Goal: Task Accomplishment & Management: Manage account settings

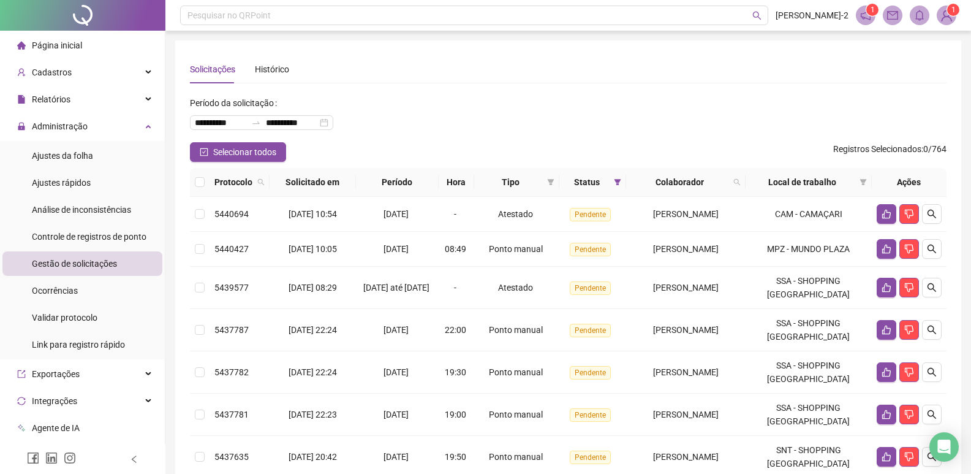
drag, startPoint x: 116, startPoint y: 233, endPoint x: 99, endPoint y: 263, distance: 34.0
click at [111, 239] on span "Controle de registros de ponto" at bounding box center [89, 237] width 115 height 10
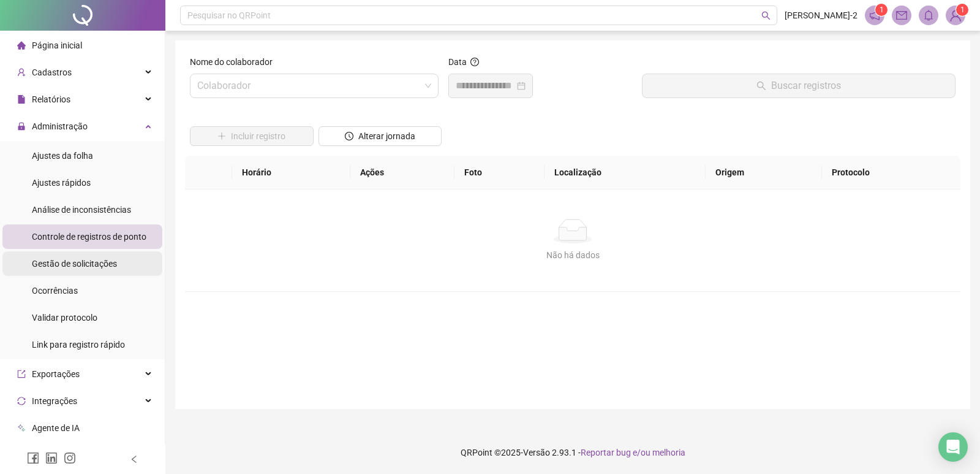
click at [99, 263] on span "Gestão de solicitações" at bounding box center [74, 264] width 85 height 10
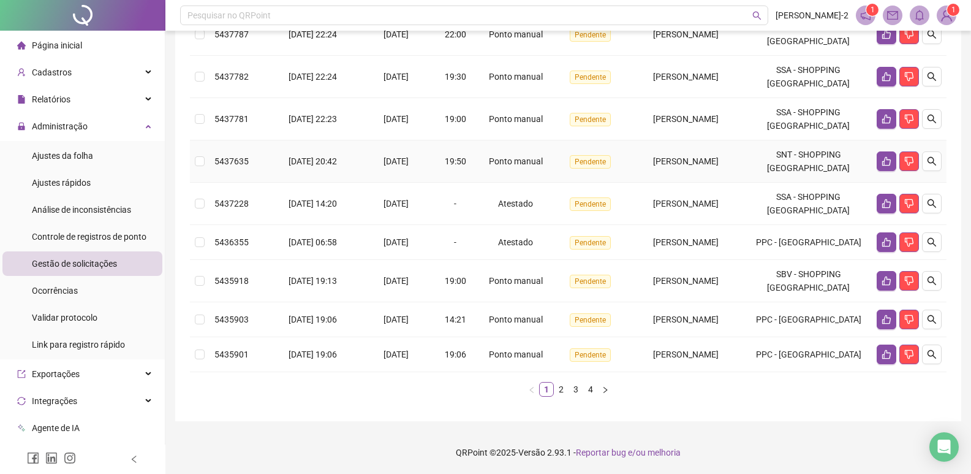
scroll to position [325, 0]
click at [565, 386] on link "2" at bounding box center [560, 388] width 13 height 13
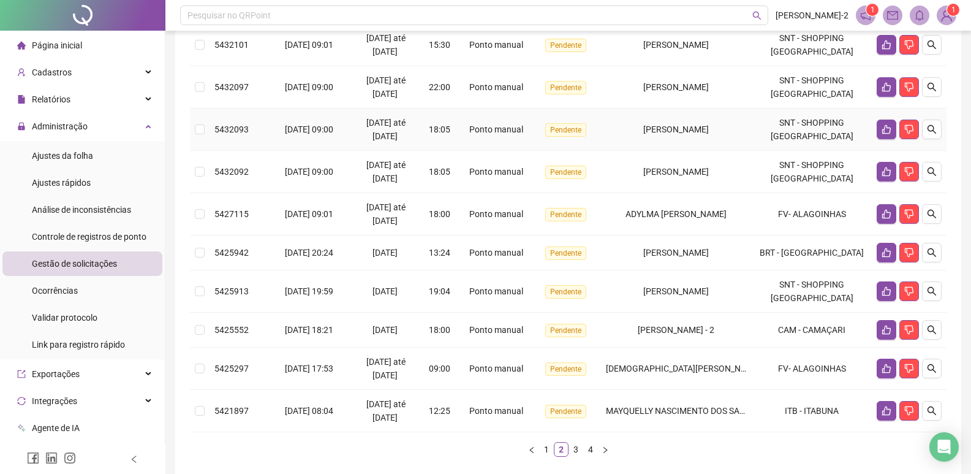
scroll to position [310, 0]
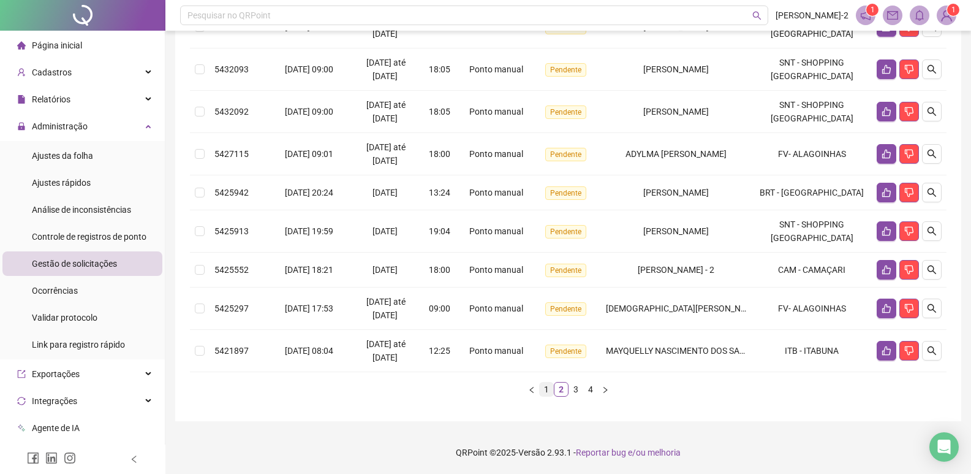
click at [541, 388] on link "1" at bounding box center [546, 388] width 13 height 13
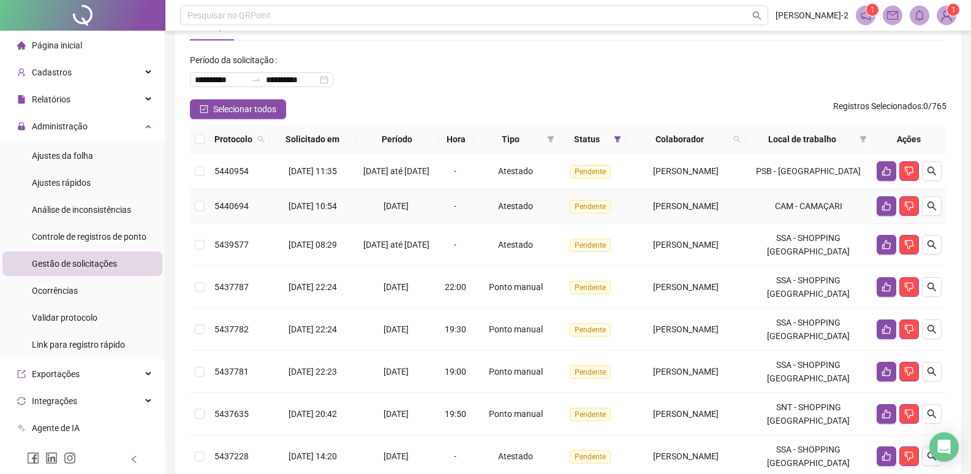
scroll to position [65, 0]
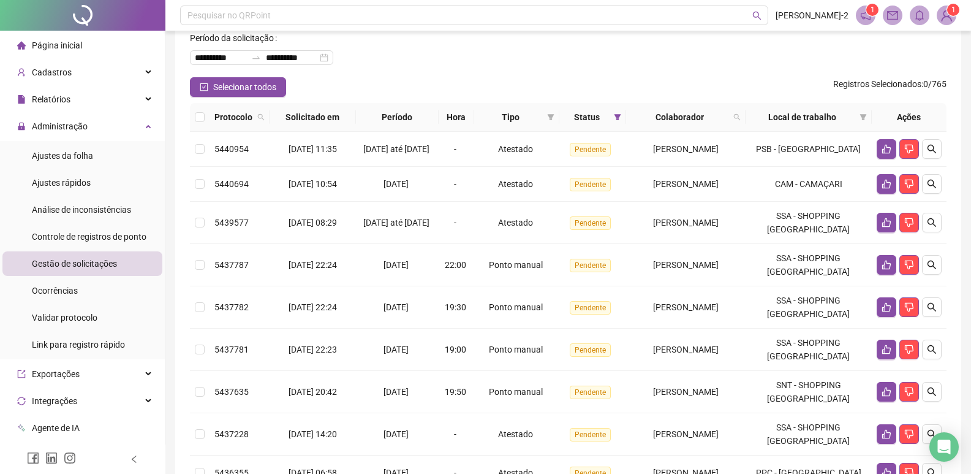
click at [91, 232] on span "Controle de registros de ponto" at bounding box center [89, 237] width 115 height 10
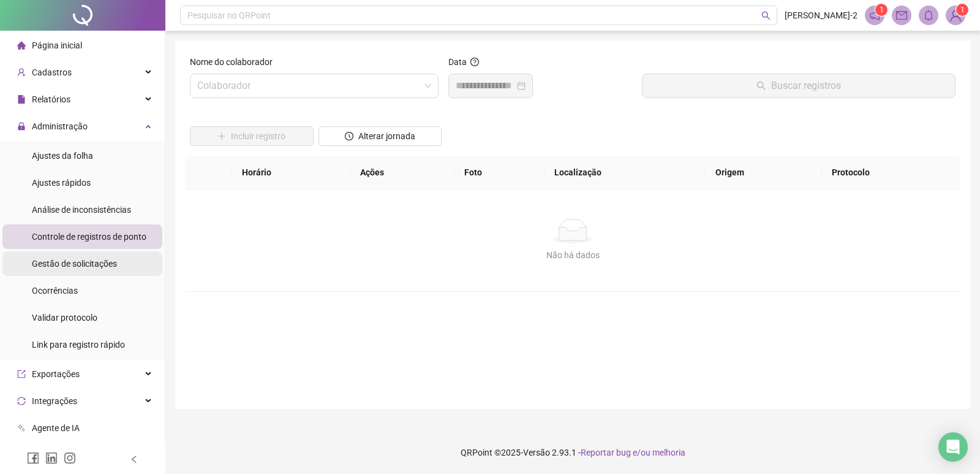
click at [100, 262] on span "Gestão de solicitações" at bounding box center [74, 264] width 85 height 10
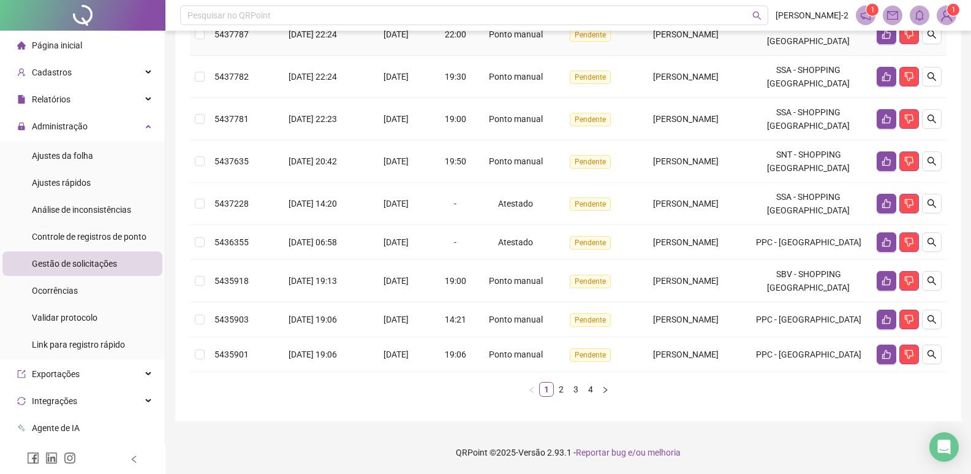
scroll to position [325, 0]
click at [126, 224] on ul "Ajustes da folha Ajustes rápidos Análise de inconsistências Controle de registr…" at bounding box center [82, 250] width 165 height 218
click at [116, 246] on div "Controle de registros de ponto" at bounding box center [89, 236] width 115 height 25
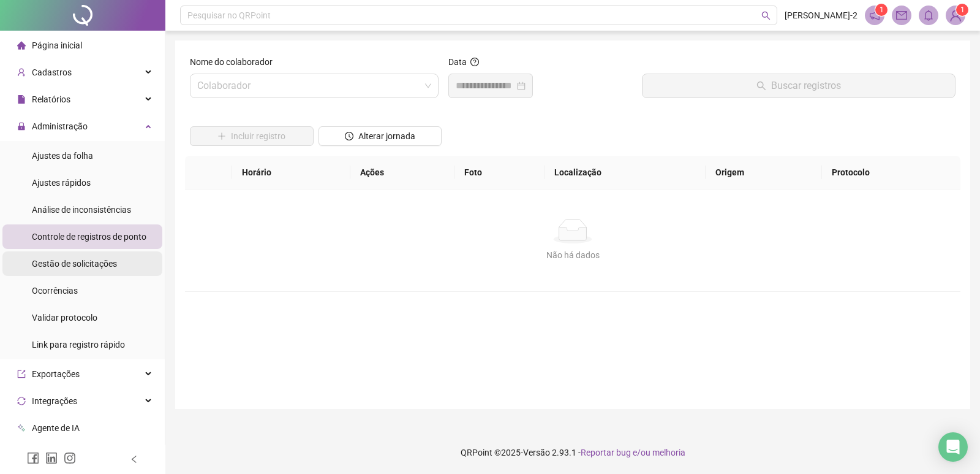
click at [112, 254] on div "Gestão de solicitações" at bounding box center [74, 263] width 85 height 25
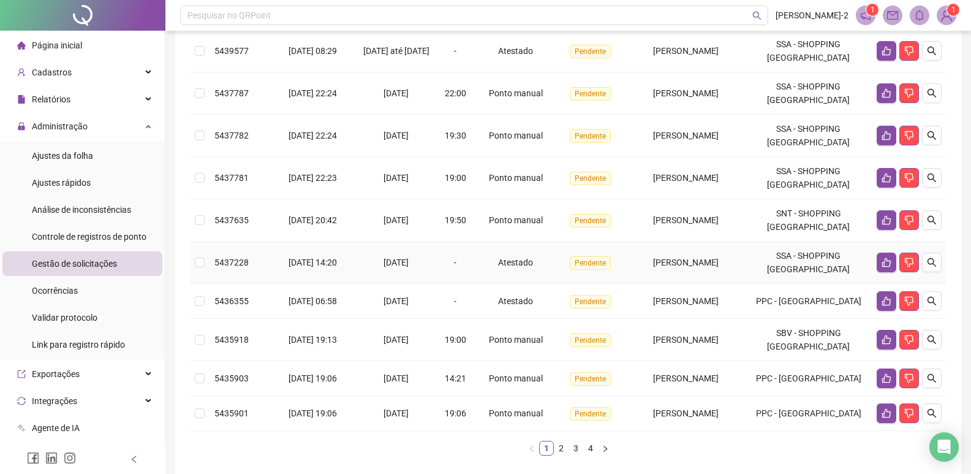
scroll to position [325, 0]
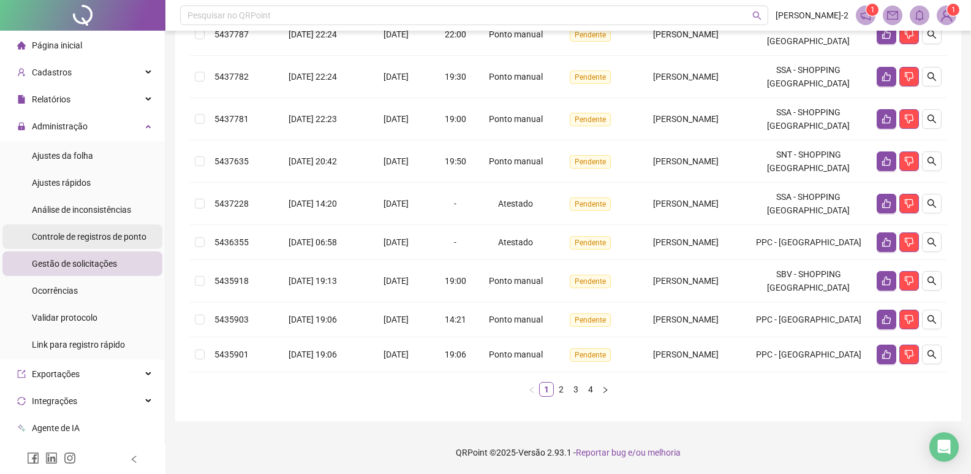
click at [91, 247] on div "Controle de registros de ponto" at bounding box center [89, 236] width 115 height 25
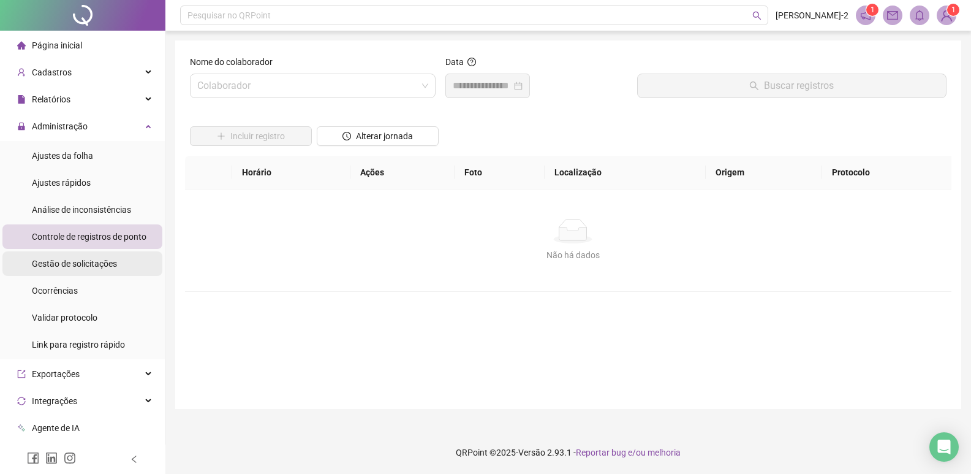
click at [97, 266] on span "Gestão de solicitações" at bounding box center [74, 264] width 85 height 10
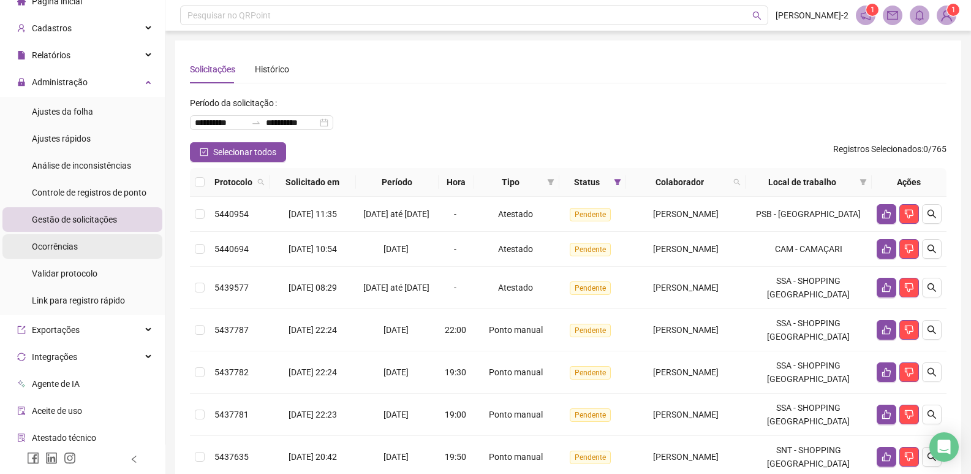
scroll to position [104, 0]
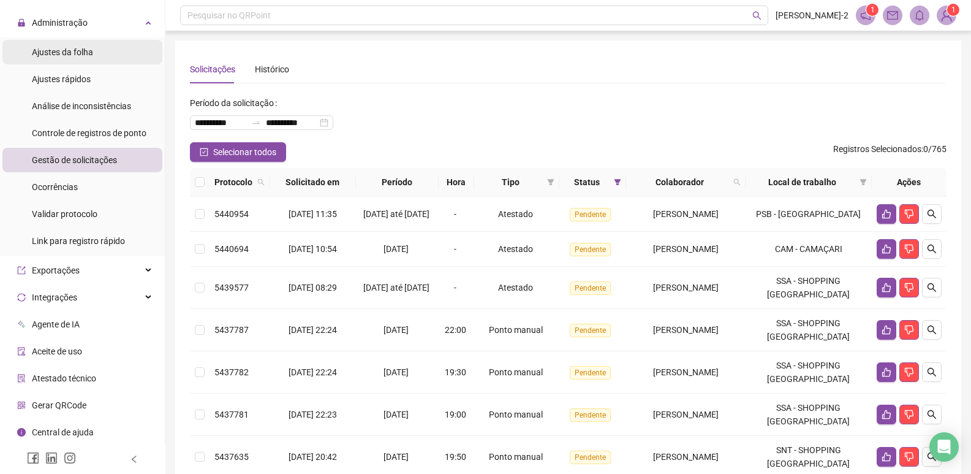
click at [83, 49] on span "Ajustes da folha" at bounding box center [62, 52] width 61 height 10
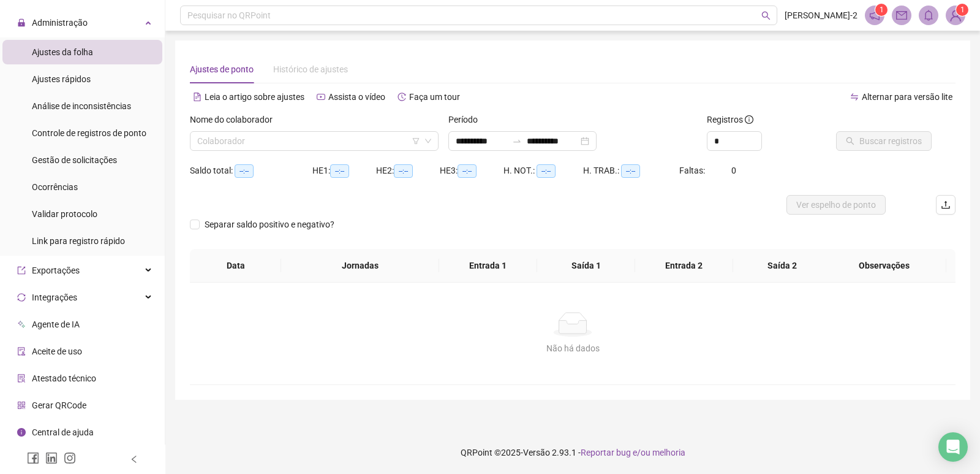
type input "**********"
click at [311, 135] on input "search" at bounding box center [308, 141] width 223 height 18
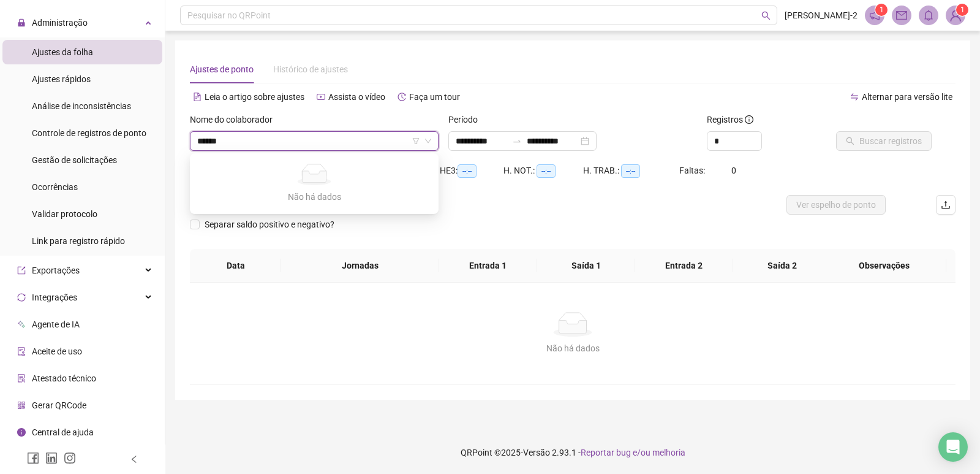
type input "*****"
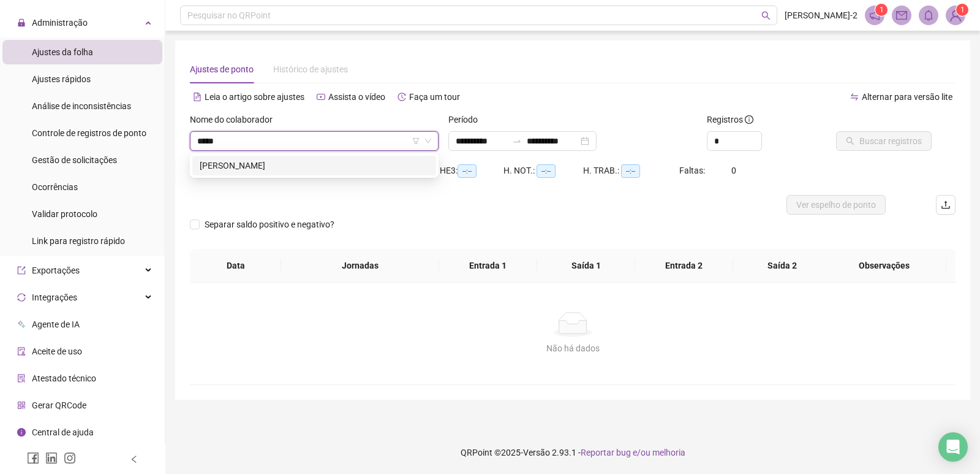
click at [290, 170] on div "[PERSON_NAME]" at bounding box center [314, 165] width 229 height 13
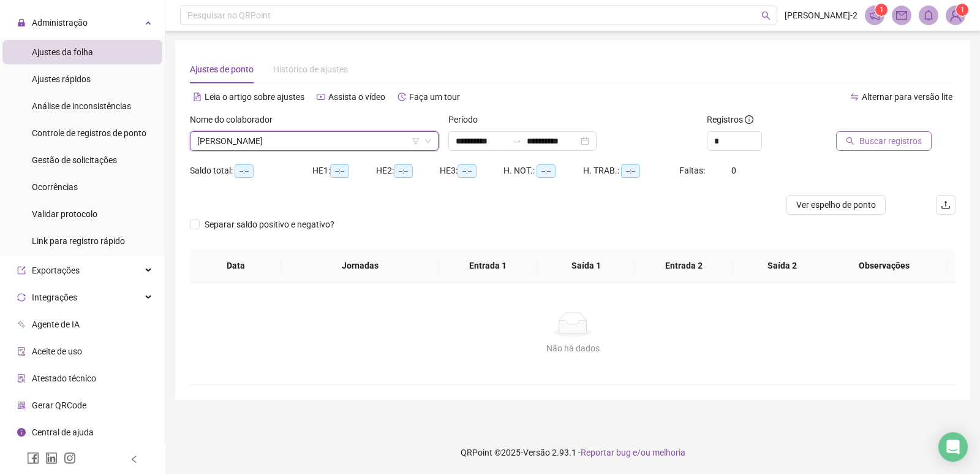
click at [926, 140] on button "Buscar registros" at bounding box center [884, 141] width 96 height 20
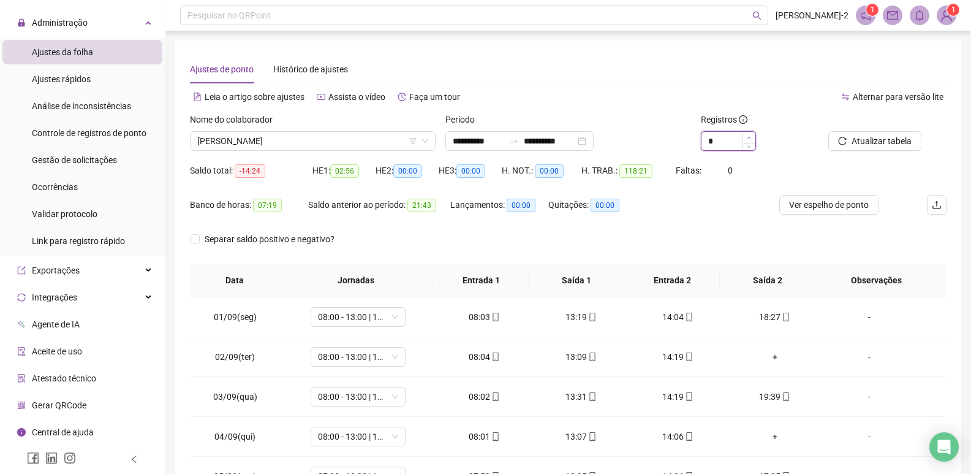
click at [749, 137] on icon "up" at bounding box center [749, 137] width 4 height 4
type input "*"
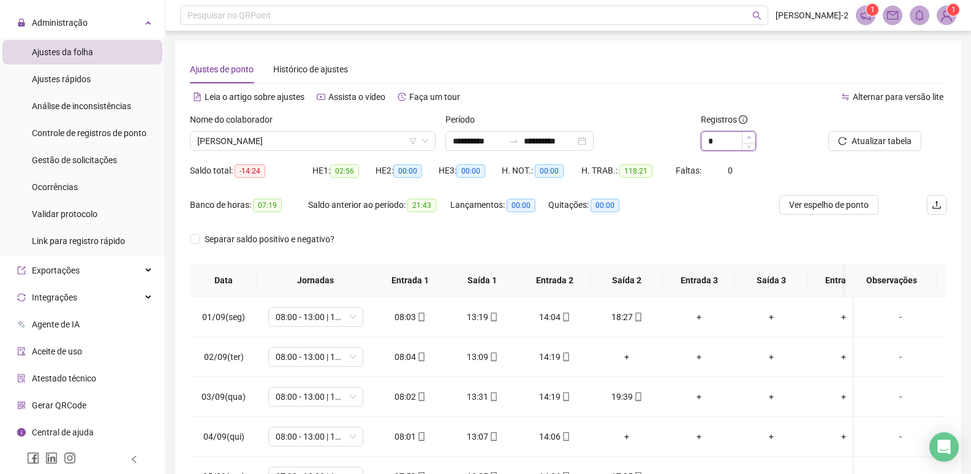
click at [749, 137] on icon "up" at bounding box center [749, 137] width 4 height 2
click at [836, 134] on button "Atualizar tabela" at bounding box center [874, 141] width 93 height 20
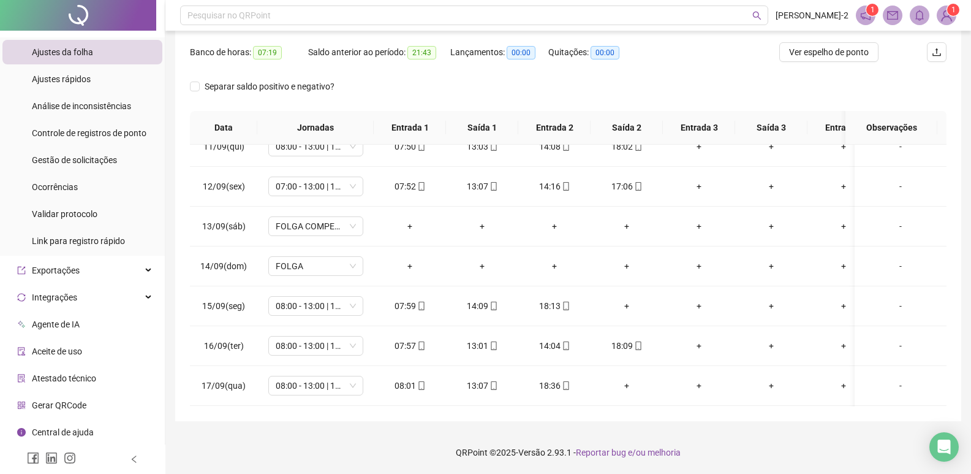
scroll to position [584, 0]
click at [412, 379] on div "+" at bounding box center [410, 385] width 53 height 13
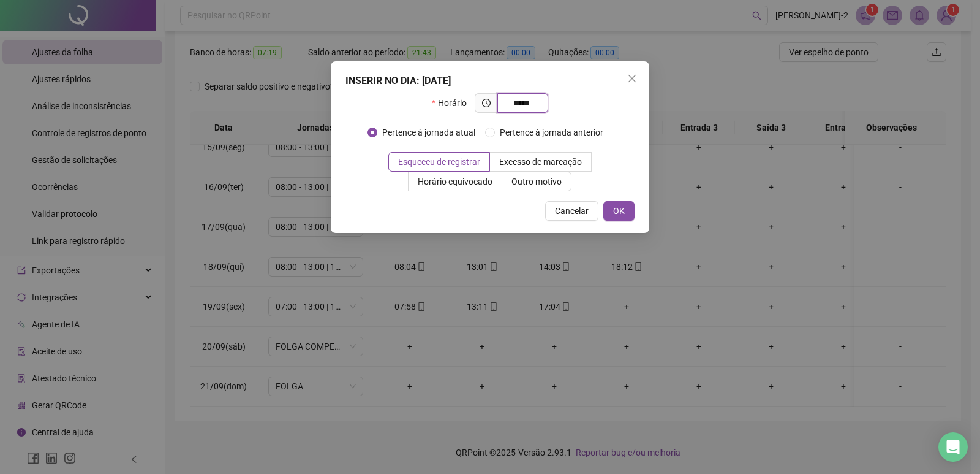
type input "*****"
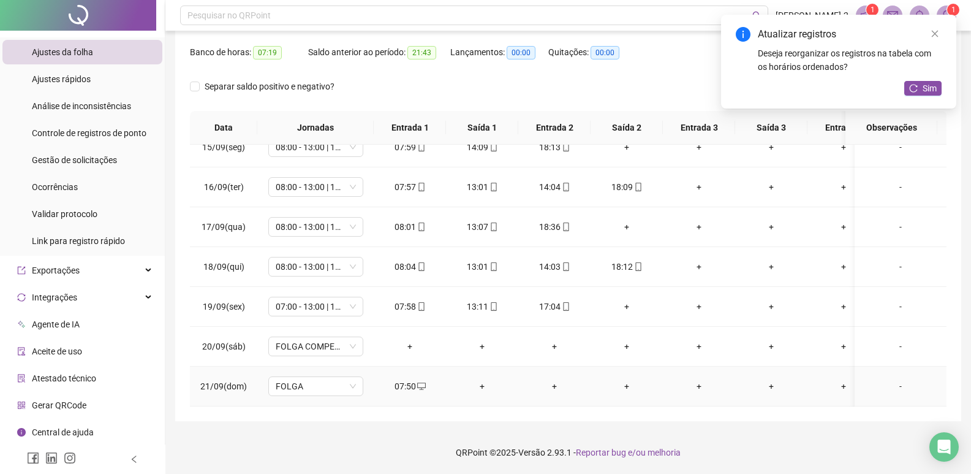
click at [480, 379] on div "+" at bounding box center [482, 385] width 53 height 13
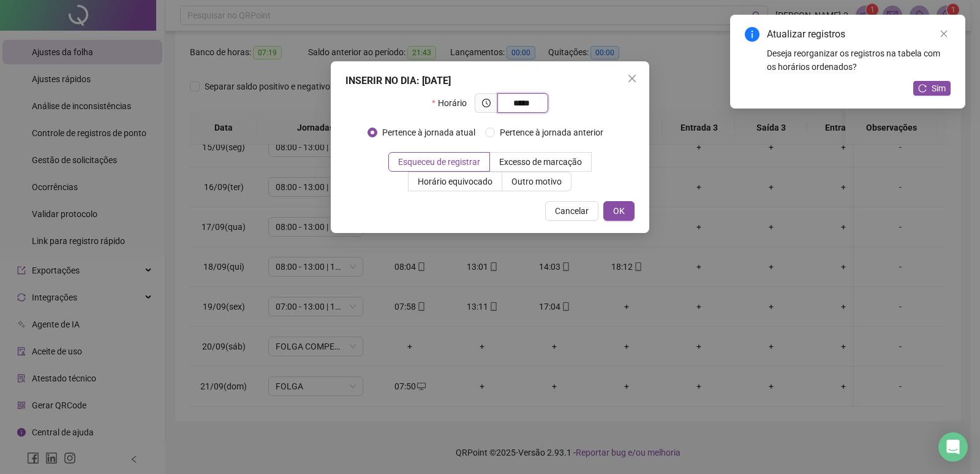
type input "*****"
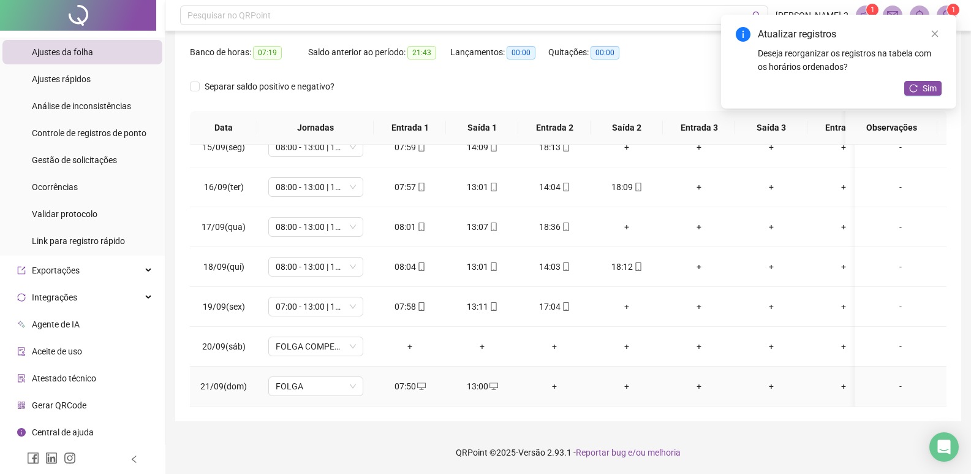
click at [555, 382] on div "+" at bounding box center [554, 385] width 53 height 13
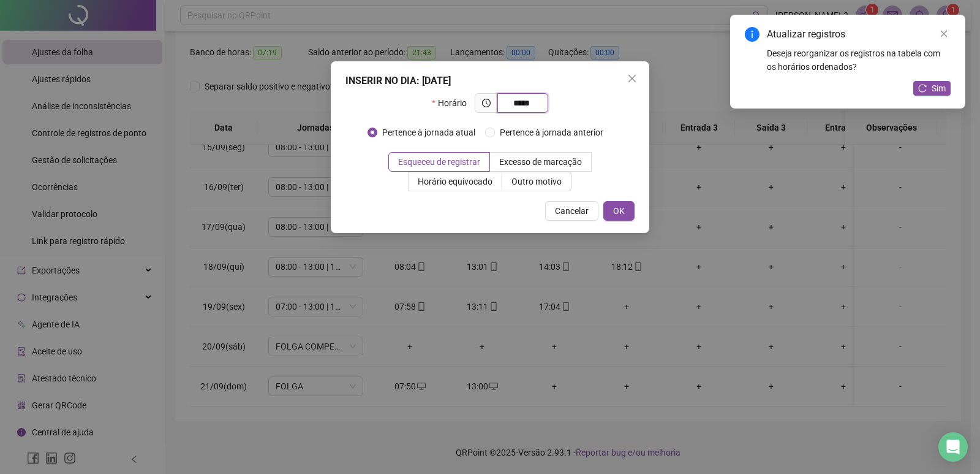
type input "*****"
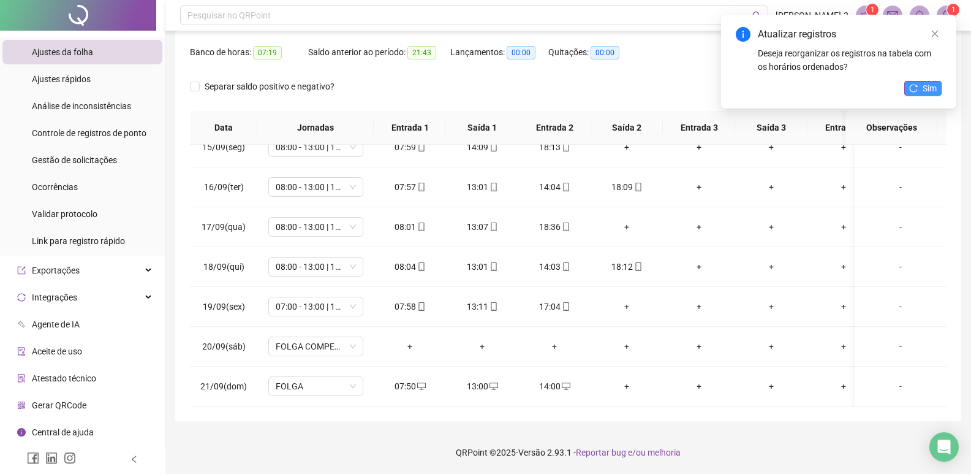
click at [916, 88] on icon "reload" at bounding box center [913, 88] width 9 height 9
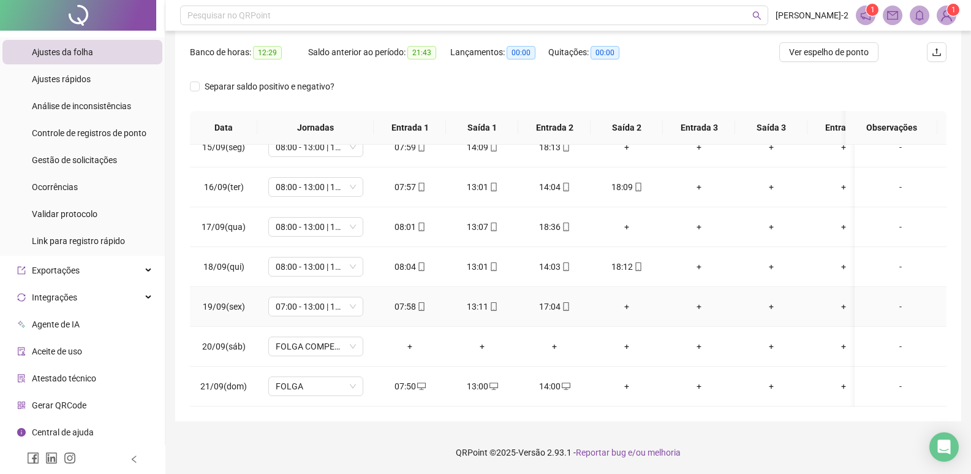
click at [624, 300] on div "+" at bounding box center [626, 306] width 53 height 13
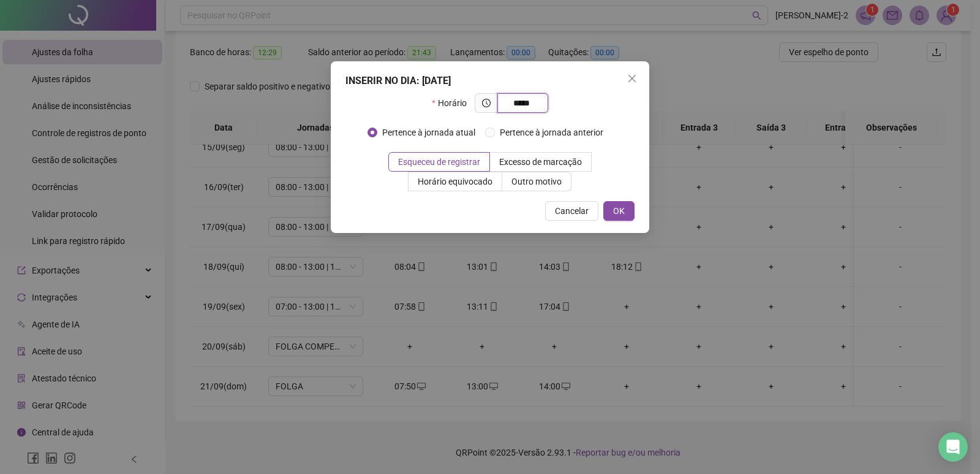
type input "*****"
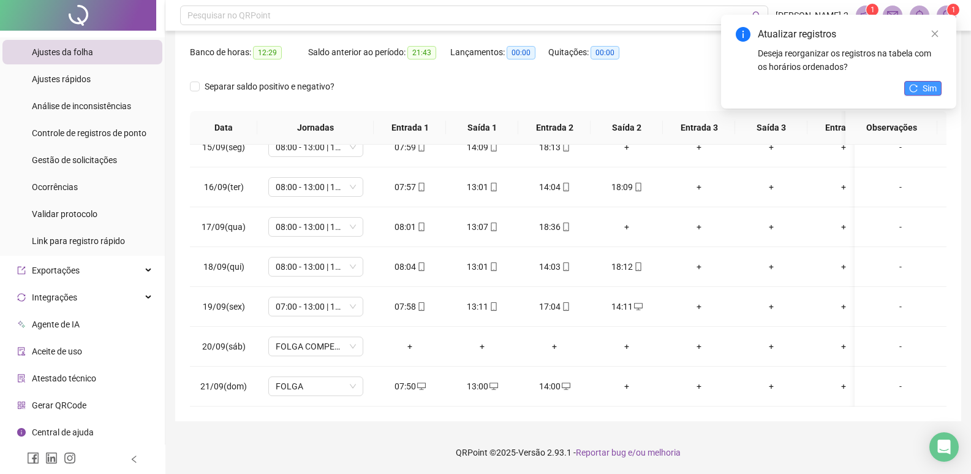
click at [929, 91] on span "Sim" at bounding box center [930, 87] width 14 height 13
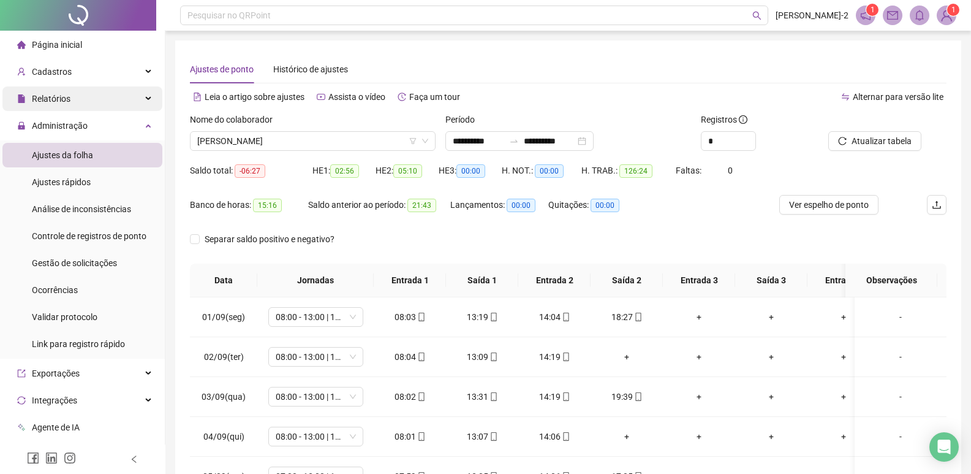
scroll to position [0, 0]
click at [96, 70] on div "Cadastros" at bounding box center [82, 72] width 160 height 25
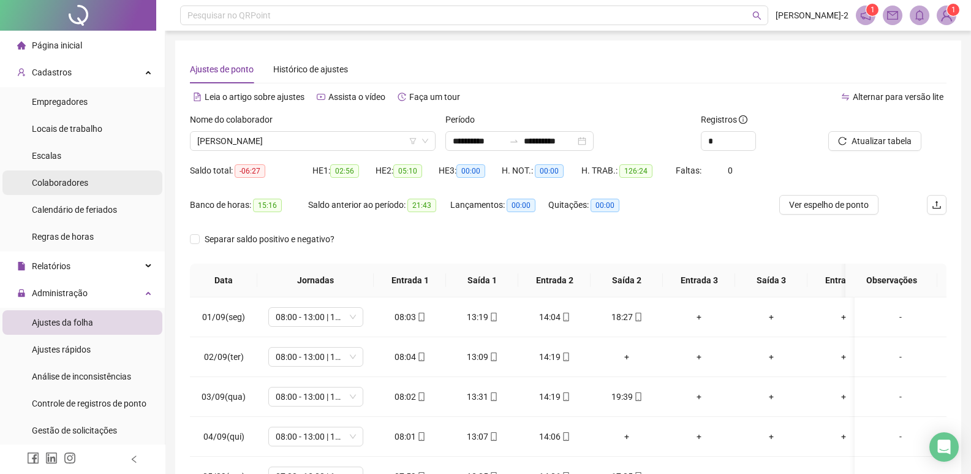
drag, startPoint x: 54, startPoint y: 188, endPoint x: 78, endPoint y: 173, distance: 28.1
click at [52, 188] on div "Colaboradores" at bounding box center [60, 182] width 56 height 25
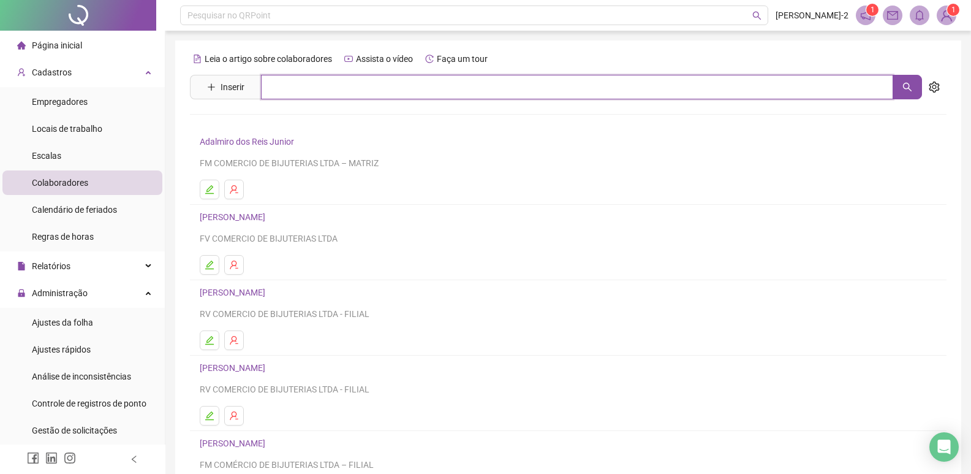
click at [266, 92] on input "text" at bounding box center [577, 87] width 632 height 25
type input "********"
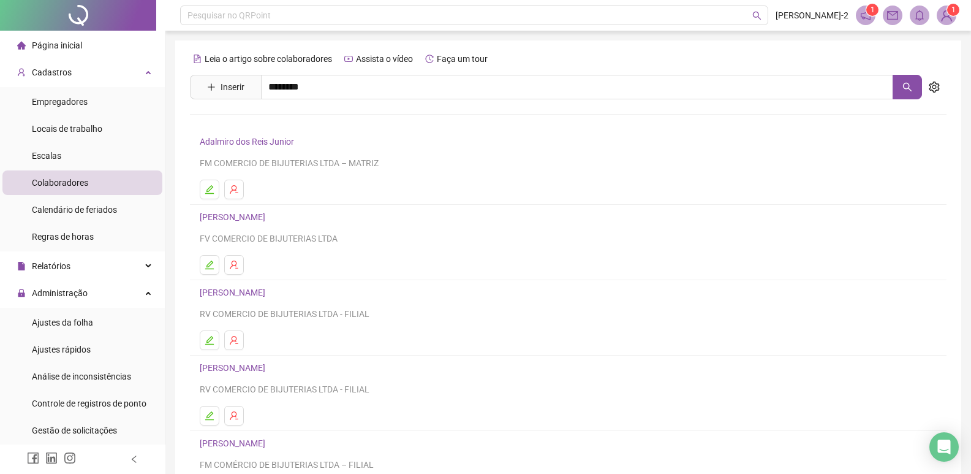
click at [278, 199] on link "[PERSON_NAME]" at bounding box center [246, 204] width 66 height 10
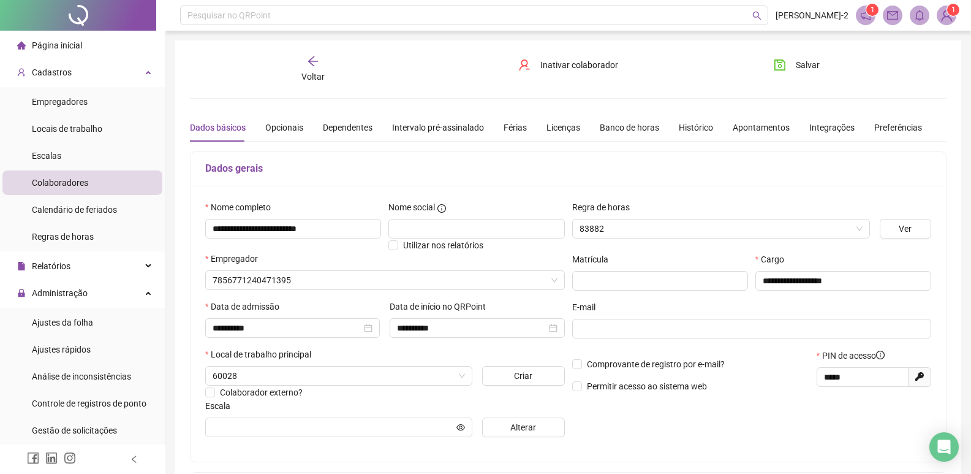
type input "**********"
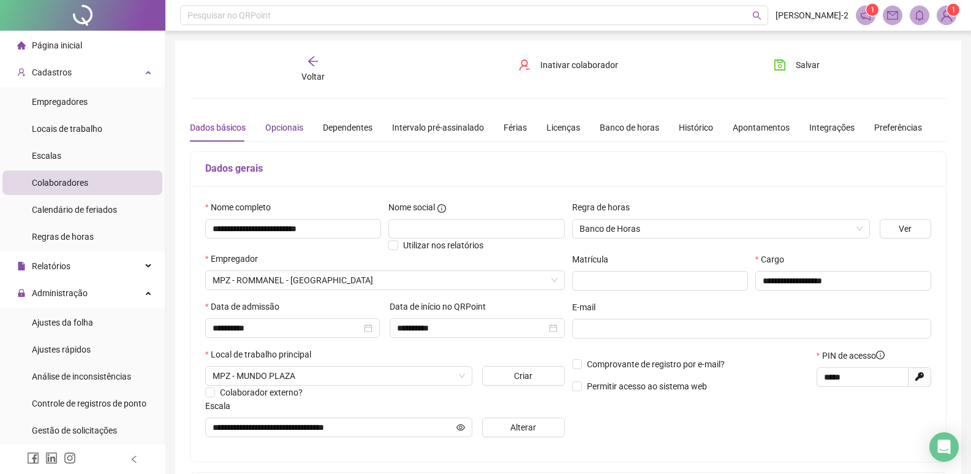
click at [265, 123] on div "Opcionais" at bounding box center [284, 127] width 38 height 13
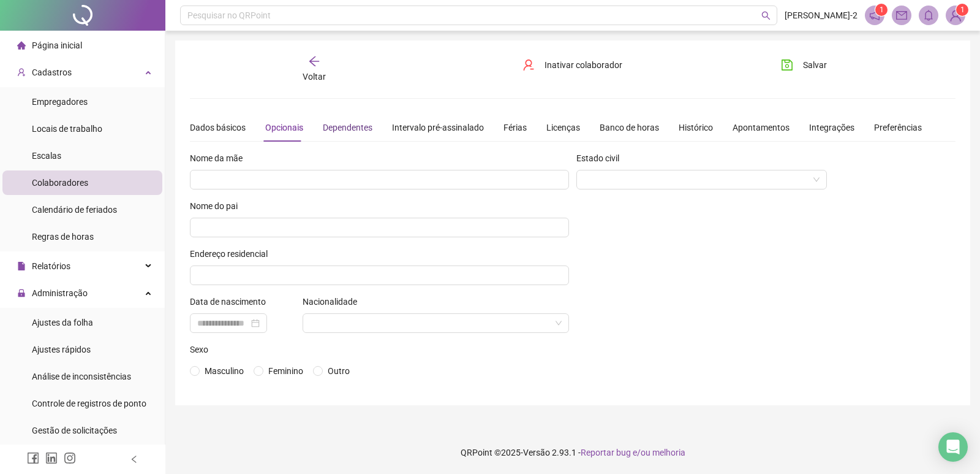
click at [349, 132] on div "Dependentes" at bounding box center [348, 127] width 50 height 13
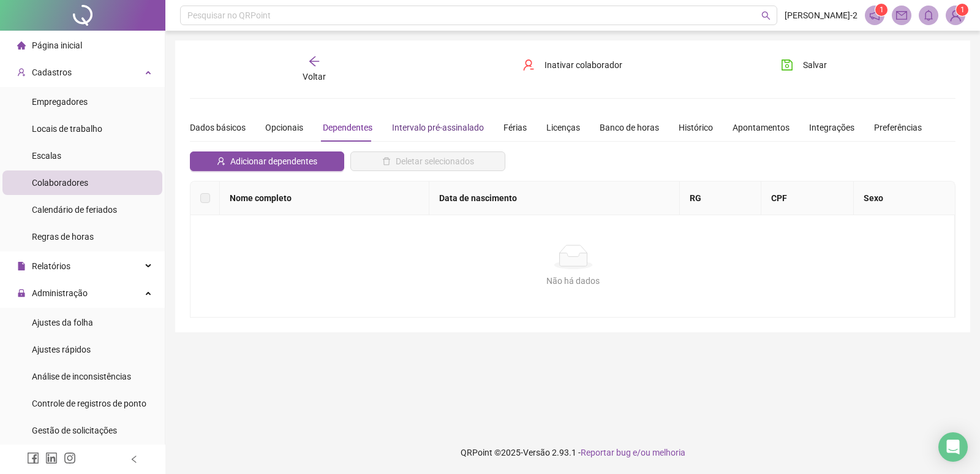
click at [453, 129] on div "Intervalo pré-assinalado" at bounding box center [438, 127] width 92 height 13
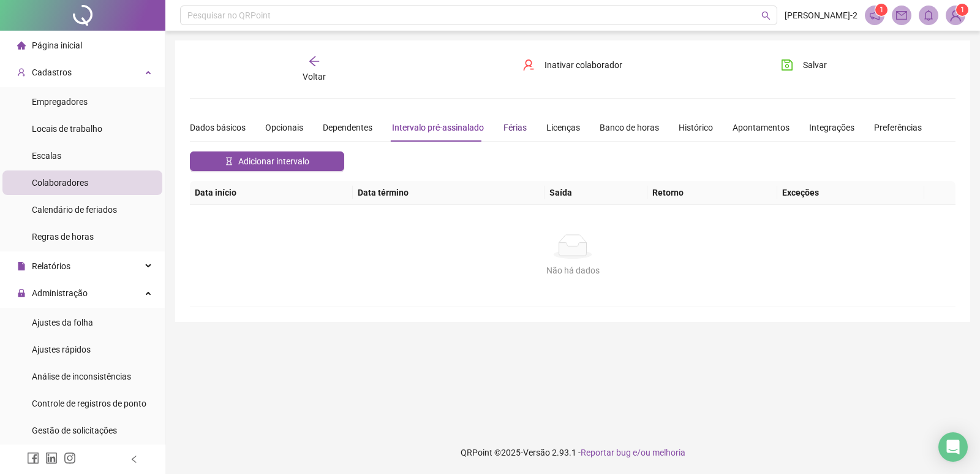
click at [517, 127] on div "Férias" at bounding box center [515, 127] width 23 height 13
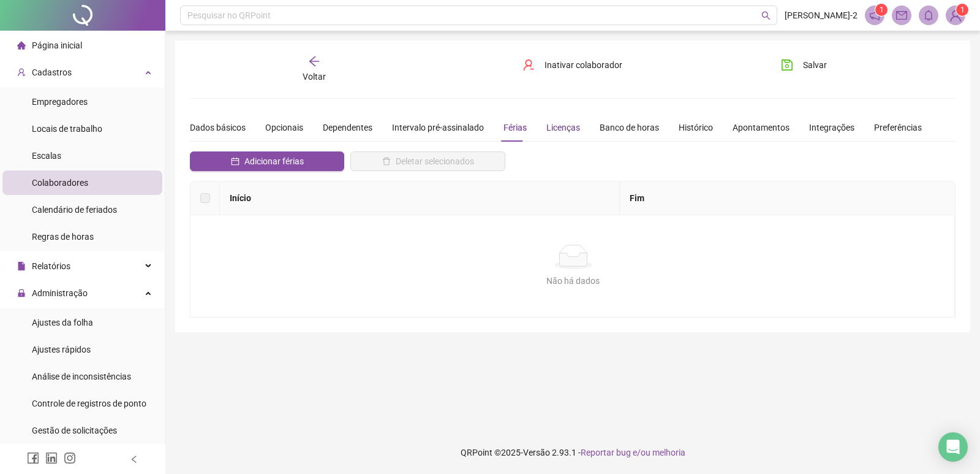
click at [561, 126] on div "Licenças" at bounding box center [563, 127] width 34 height 13
drag, startPoint x: 636, startPoint y: 126, endPoint x: 667, endPoint y: 131, distance: 31.1
click at [636, 126] on div "Banco de horas" at bounding box center [629, 127] width 59 height 13
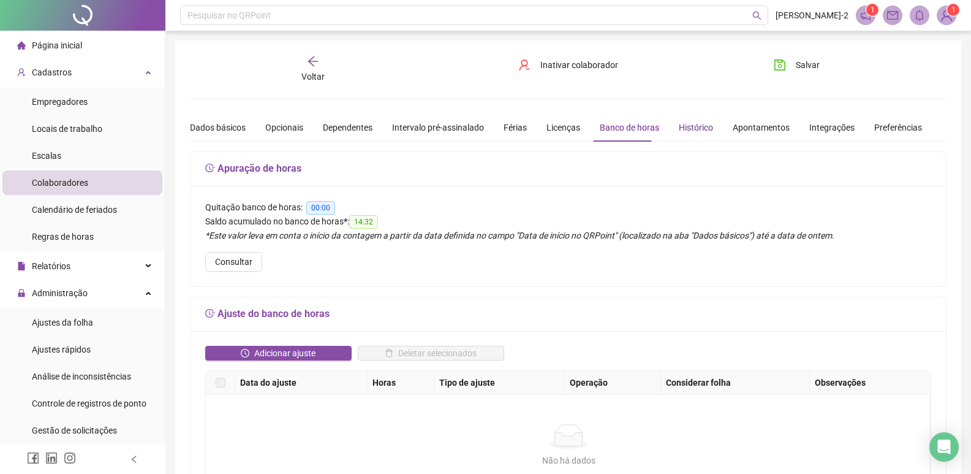
click at [701, 132] on div "Histórico" at bounding box center [696, 127] width 34 height 13
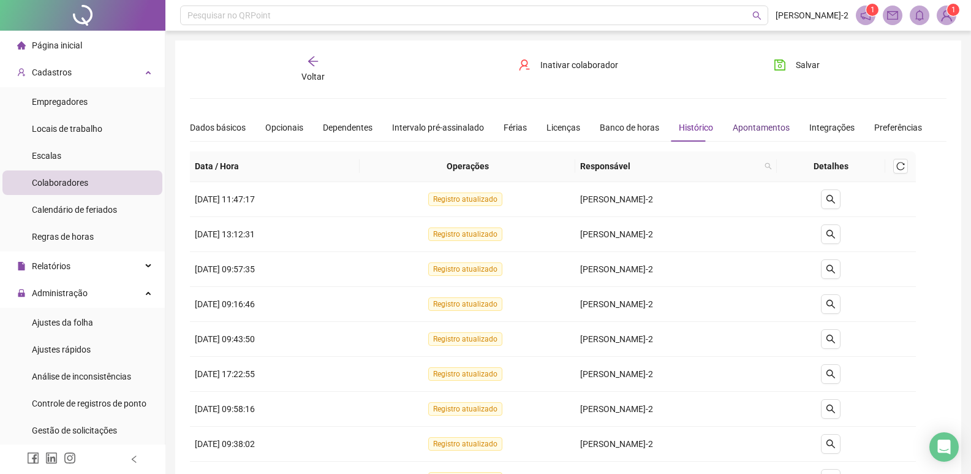
click at [746, 131] on div "Apontamentos" at bounding box center [761, 127] width 57 height 13
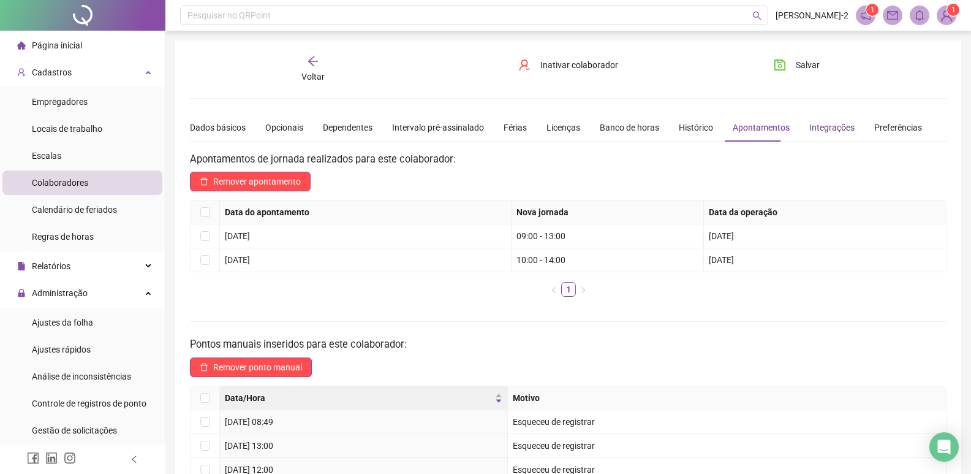
click at [829, 131] on div "Integrações" at bounding box center [831, 127] width 45 height 13
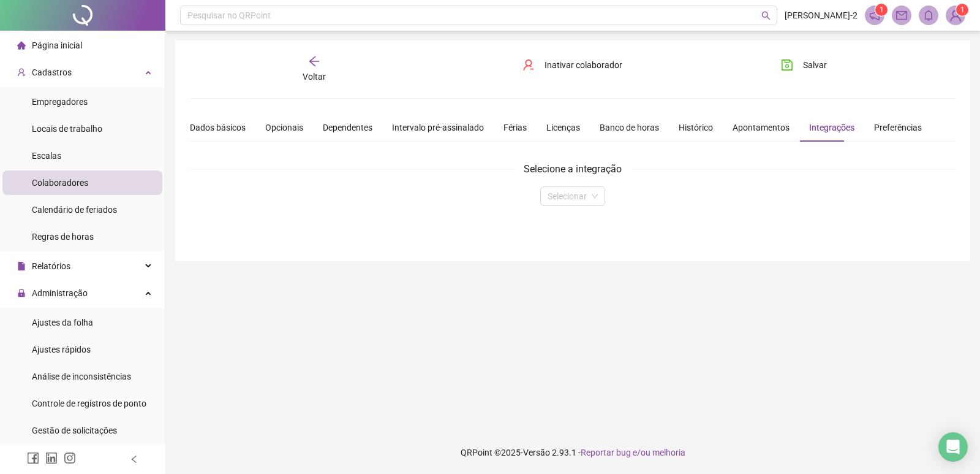
click at [910, 126] on div "Dados básicos Opcionais Dependentes Intervalo pré-assinalado Férias Licenças Ba…" at bounding box center [573, 127] width 766 height 28
click at [907, 126] on div "Preferências" at bounding box center [898, 127] width 48 height 13
click at [243, 182] on span "Alta precisão" at bounding box center [225, 180] width 50 height 10
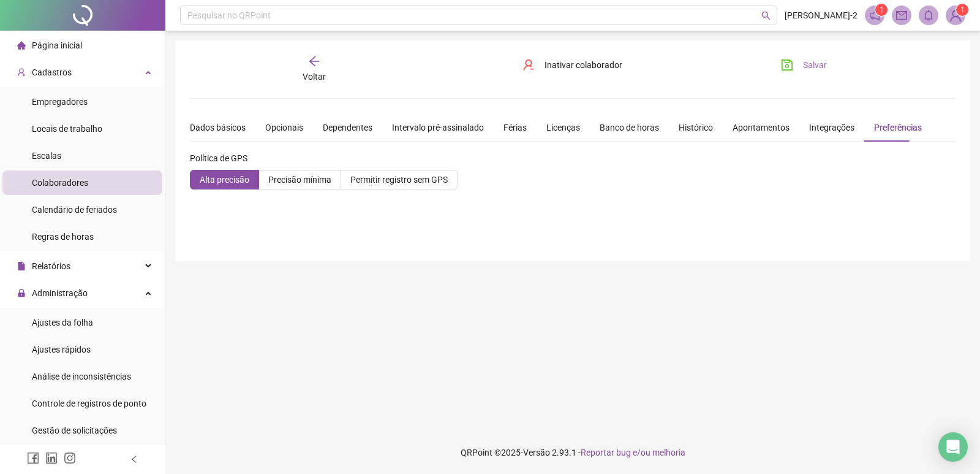
click at [803, 70] on span "Salvar" at bounding box center [815, 64] width 24 height 13
click at [224, 127] on div "Dados básicos" at bounding box center [218, 127] width 56 height 13
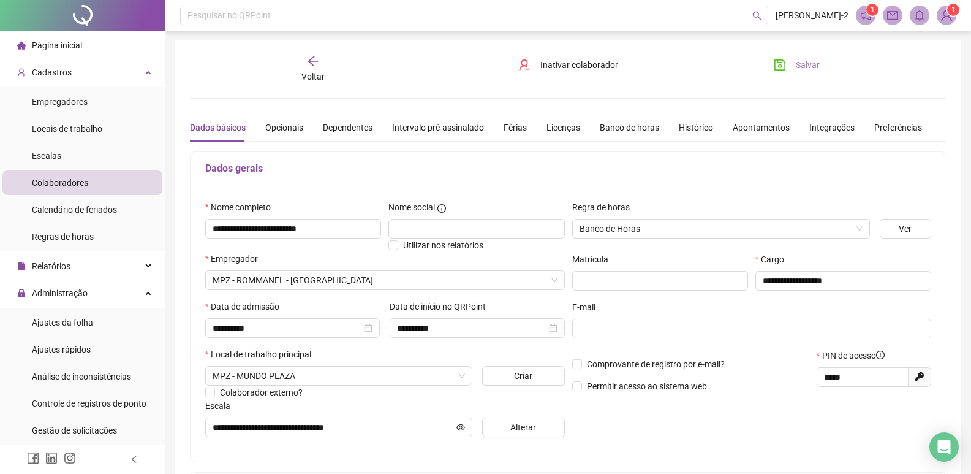
drag, startPoint x: 803, startPoint y: 73, endPoint x: 758, endPoint y: 78, distance: 45.6
click at [803, 74] on button "Salvar" at bounding box center [797, 65] width 64 height 20
click at [314, 61] on icon "arrow-left" at bounding box center [313, 61] width 12 height 12
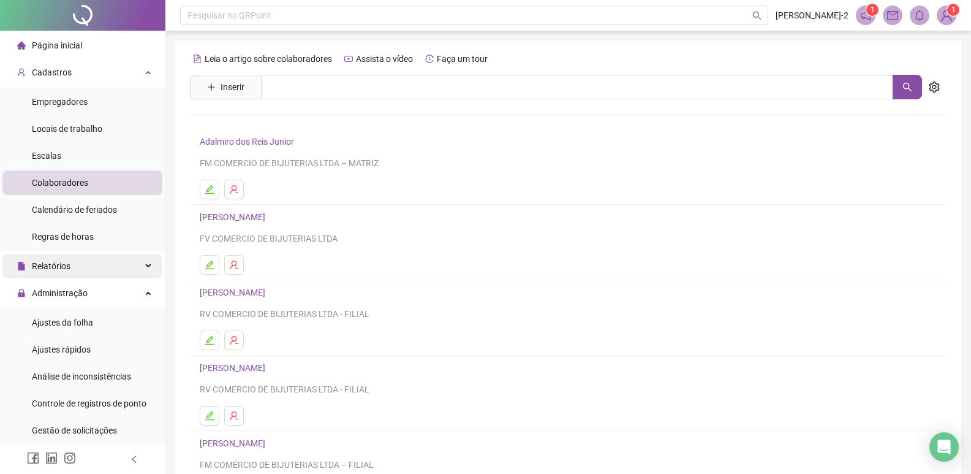
click at [108, 271] on div "Relatórios" at bounding box center [82, 266] width 160 height 25
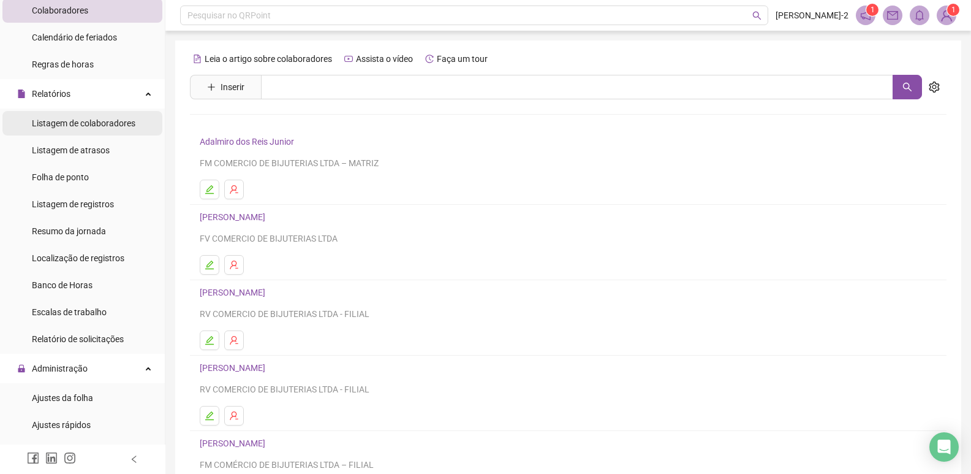
scroll to position [184, 0]
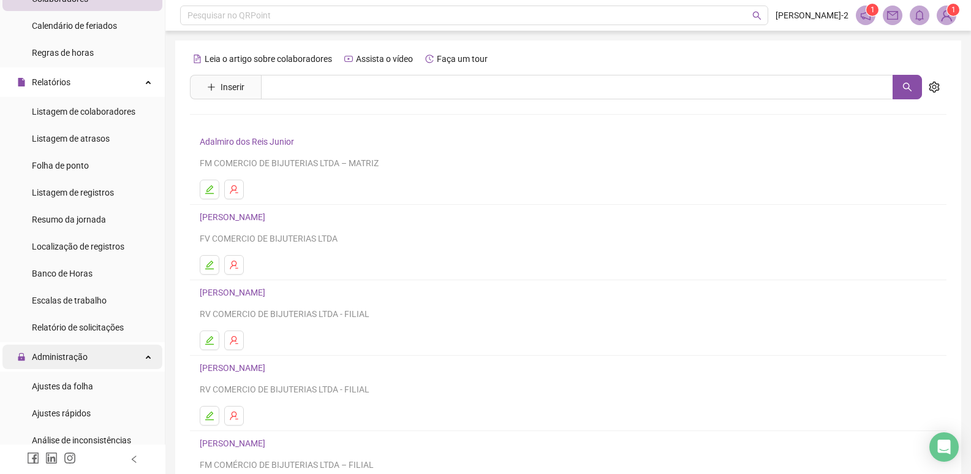
click at [88, 364] on div "Administração" at bounding box center [82, 356] width 160 height 25
click at [86, 365] on div "Administração" at bounding box center [82, 356] width 160 height 25
click at [67, 387] on span "Ajustes da folha" at bounding box center [62, 386] width 61 height 10
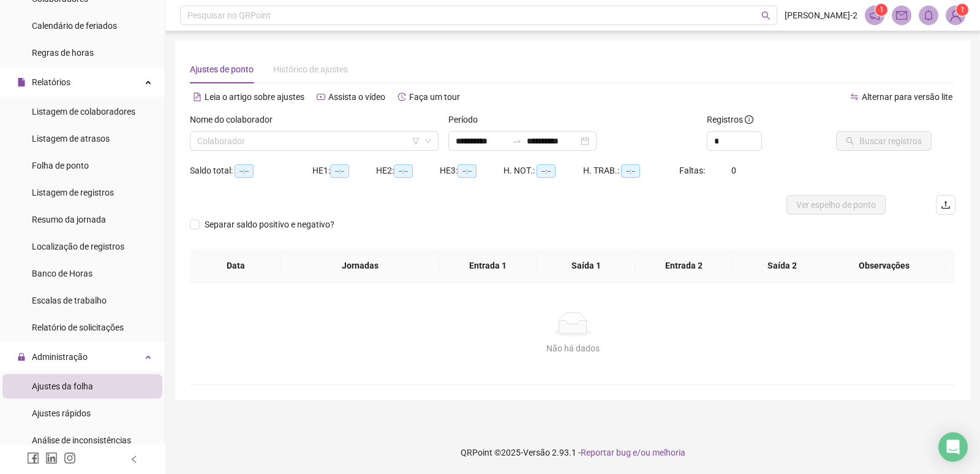
type input "**********"
click at [276, 145] on input "search" at bounding box center [308, 141] width 223 height 18
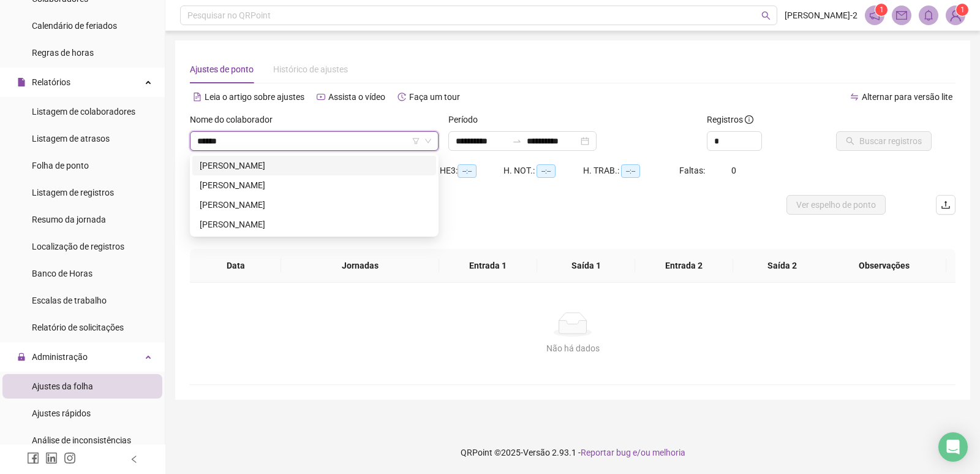
type input "*******"
click at [241, 232] on div "[PERSON_NAME]" at bounding box center [314, 224] width 244 height 20
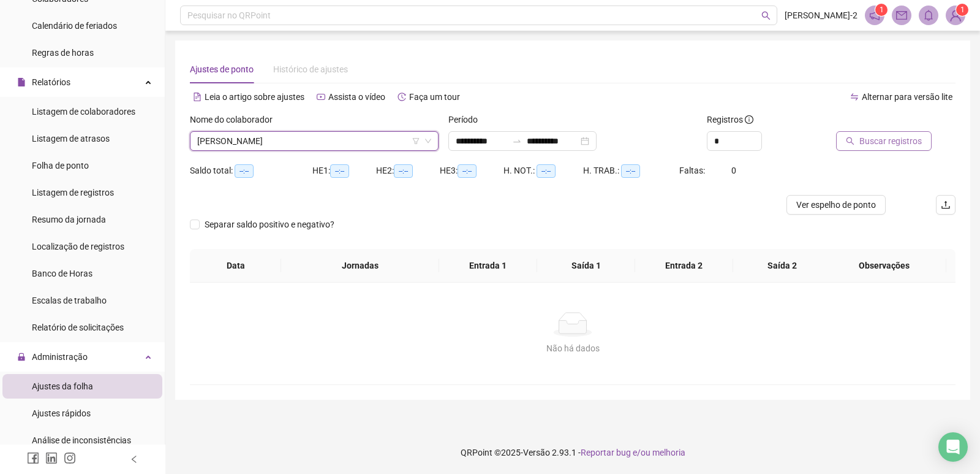
click at [871, 142] on span "Buscar registros" at bounding box center [891, 140] width 62 height 13
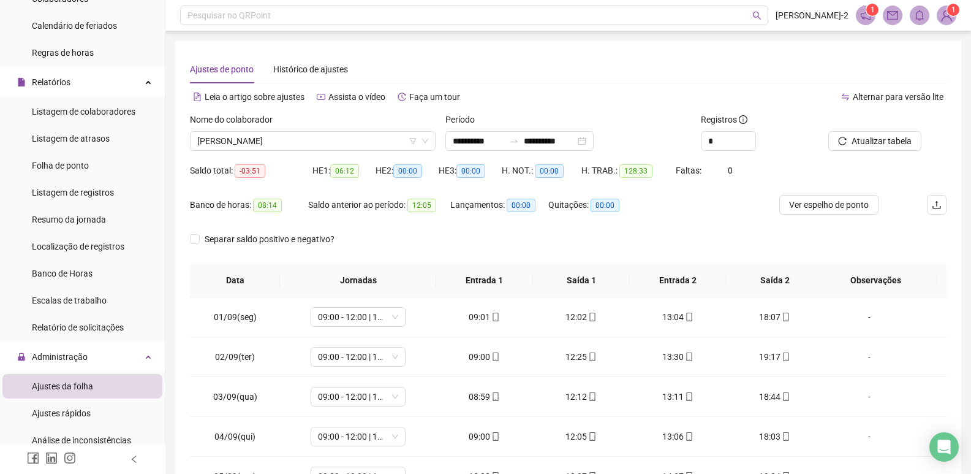
click at [756, 137] on div "*" at bounding box center [760, 141] width 118 height 20
click at [752, 134] on span "Increase Value" at bounding box center [748, 137] width 13 height 11
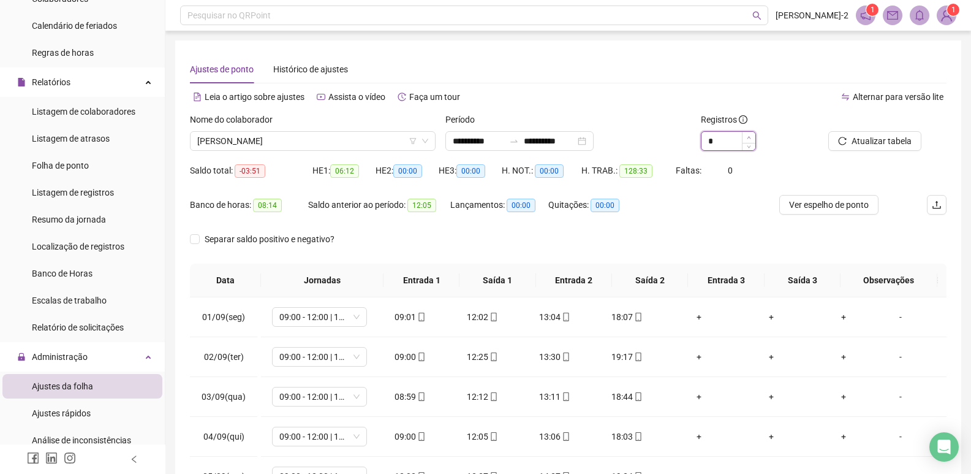
type input "*"
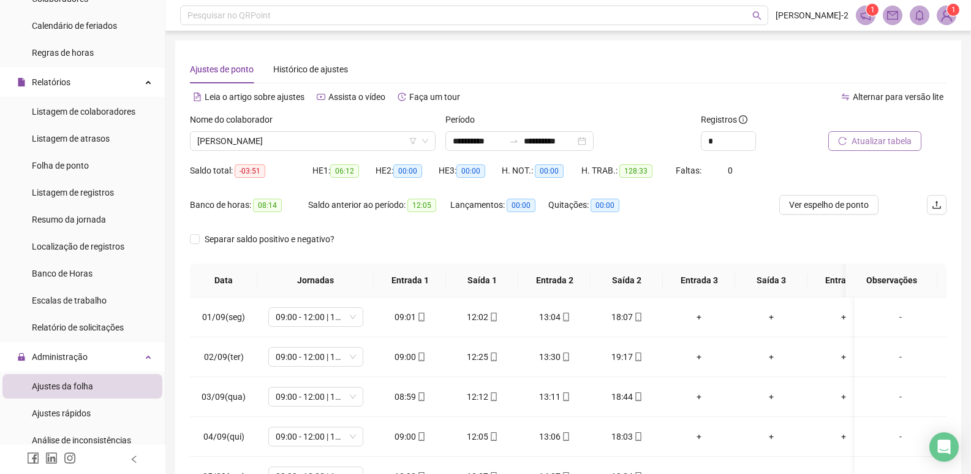
click at [875, 140] on span "Atualizar tabela" at bounding box center [882, 140] width 60 height 13
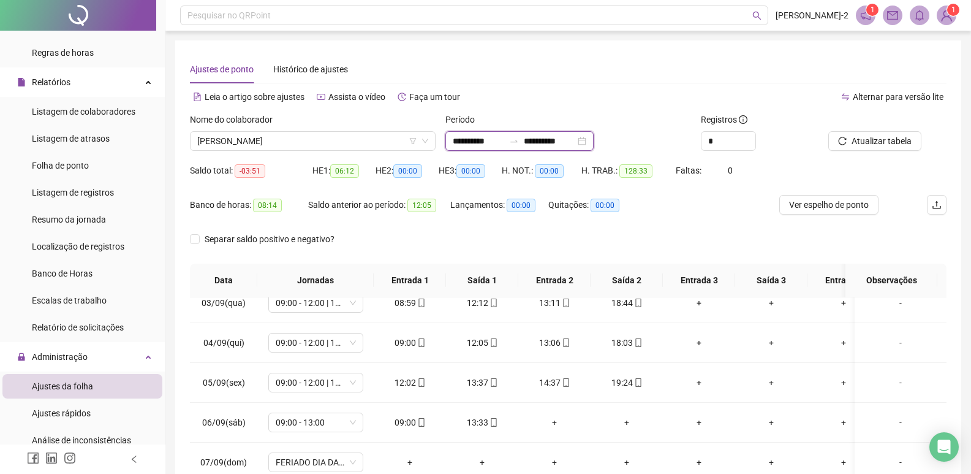
click at [559, 138] on input "**********" at bounding box center [549, 140] width 51 height 13
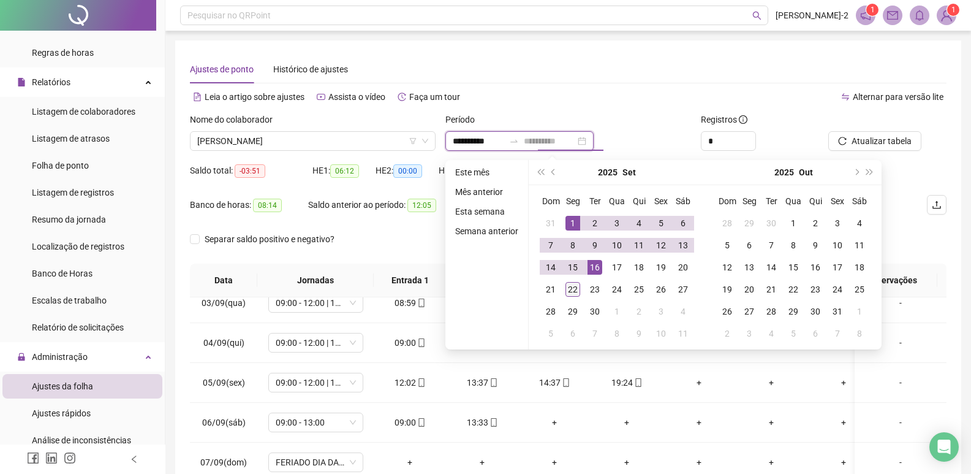
type input "**********"
click at [572, 292] on div "22" at bounding box center [572, 289] width 15 height 15
type input "**********"
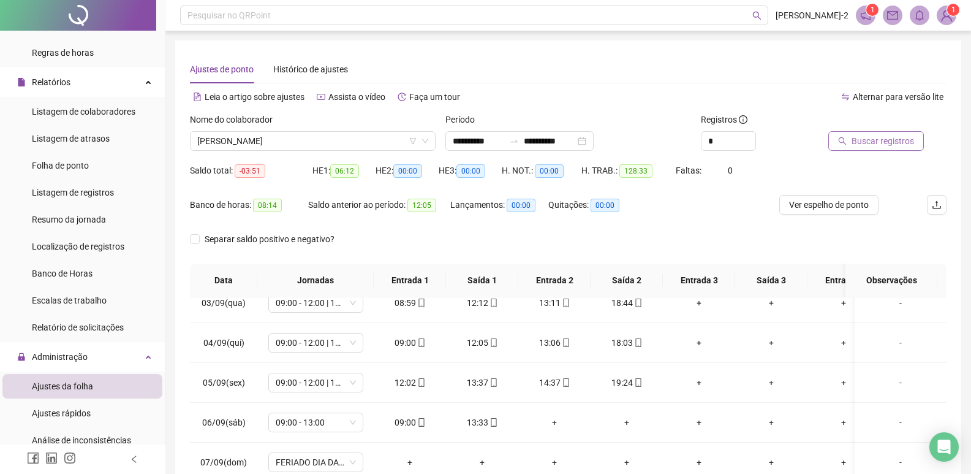
click at [839, 140] on icon "search" at bounding box center [842, 141] width 9 height 9
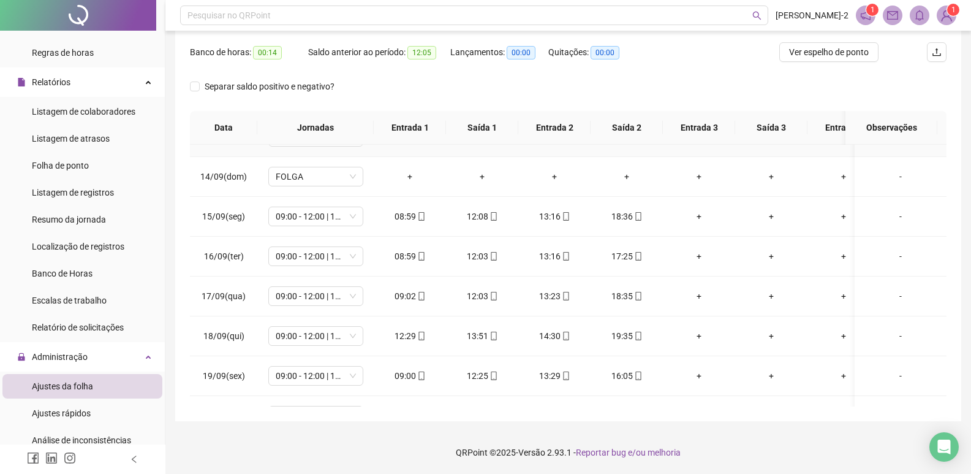
scroll to position [624, 0]
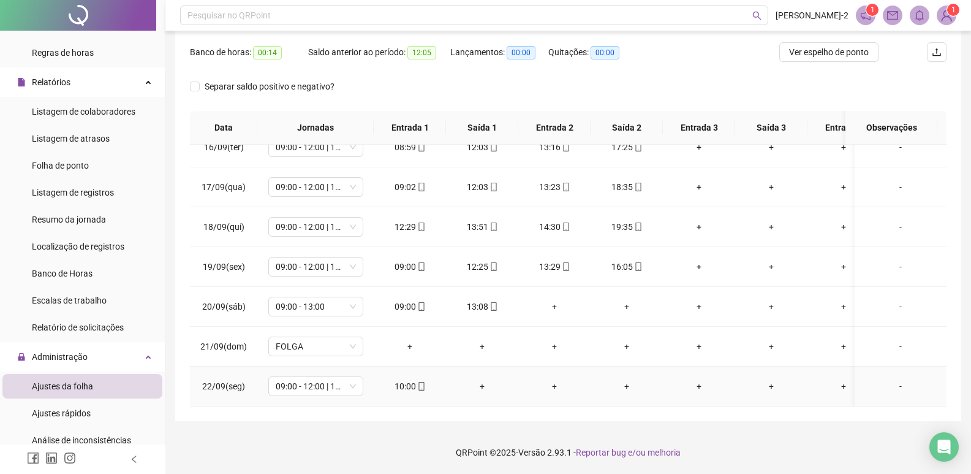
click at [416, 382] on span "mobile" at bounding box center [421, 386] width 10 height 9
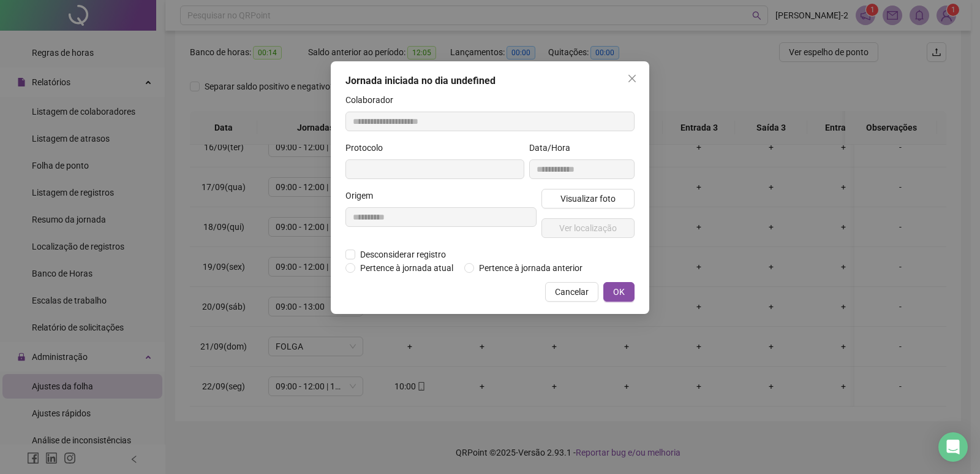
type input "**********"
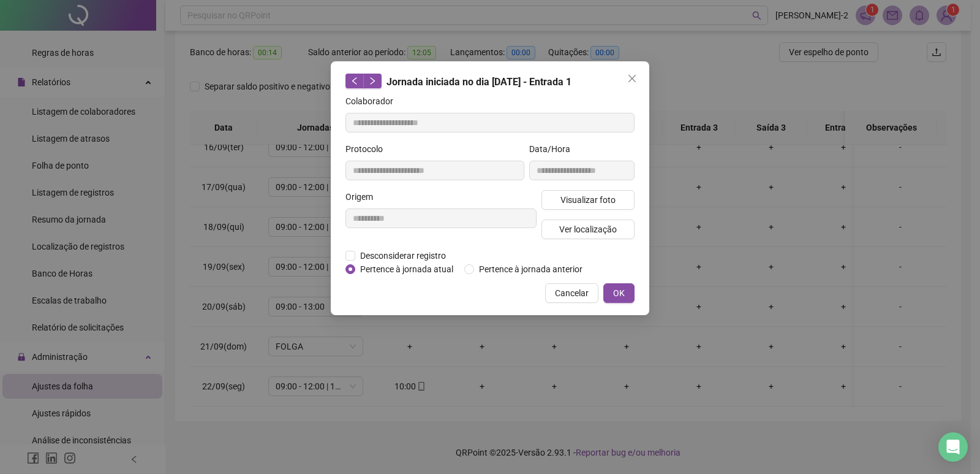
click at [564, 186] on div "**********" at bounding box center [582, 166] width 110 height 48
click at [565, 190] on button "Visualizar foto" at bounding box center [588, 200] width 93 height 20
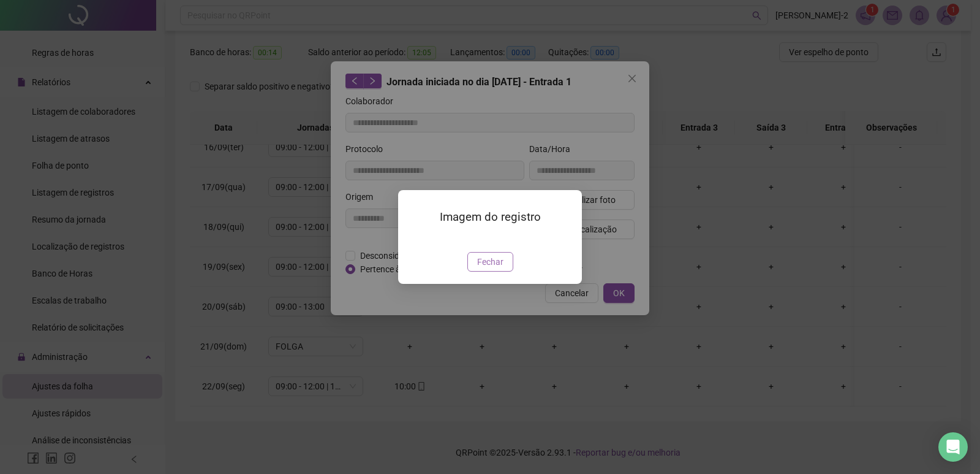
click at [482, 268] on span "Fechar" at bounding box center [490, 261] width 26 height 13
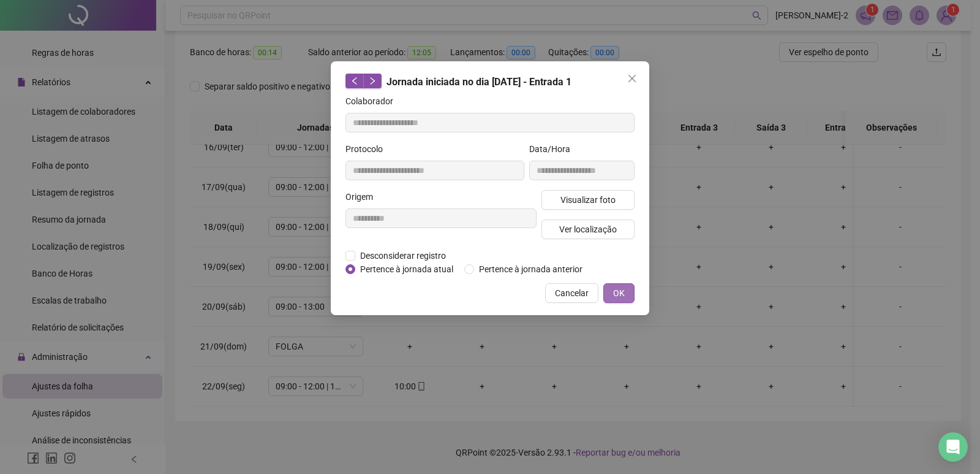
click at [618, 297] on span "OK" at bounding box center [619, 292] width 12 height 13
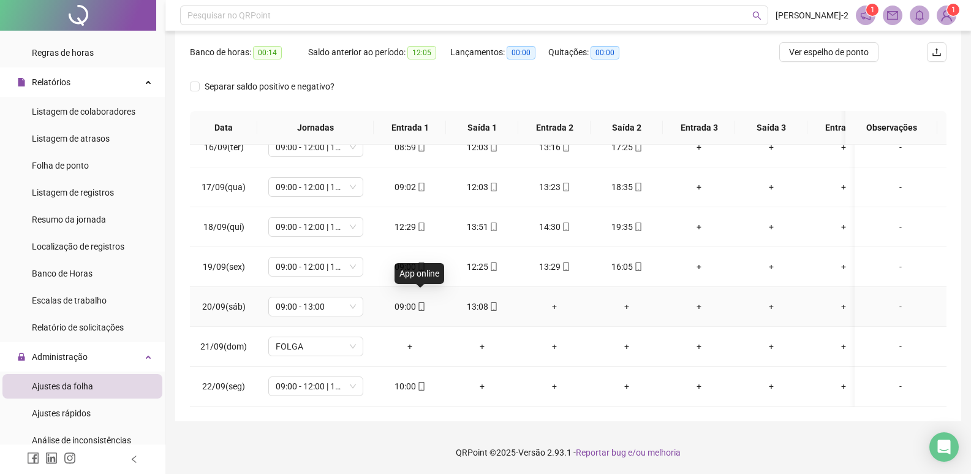
click at [423, 302] on icon "mobile" at bounding box center [421, 306] width 6 height 9
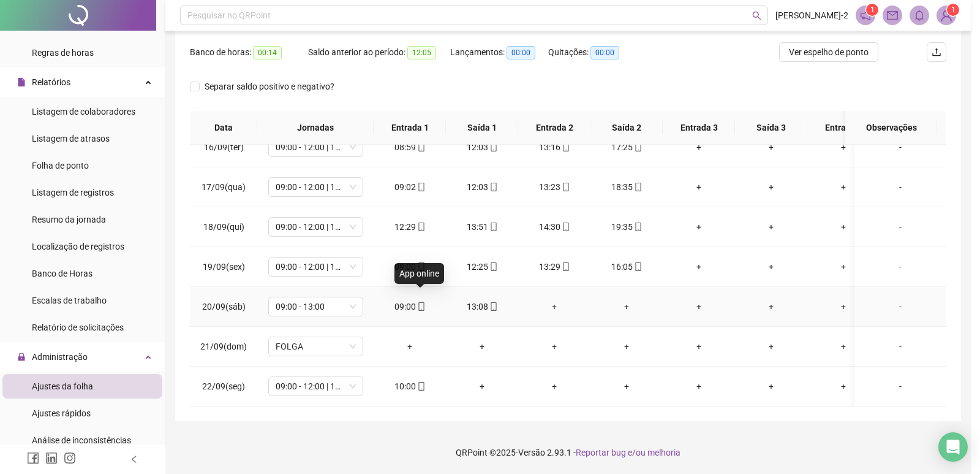
type input "**********"
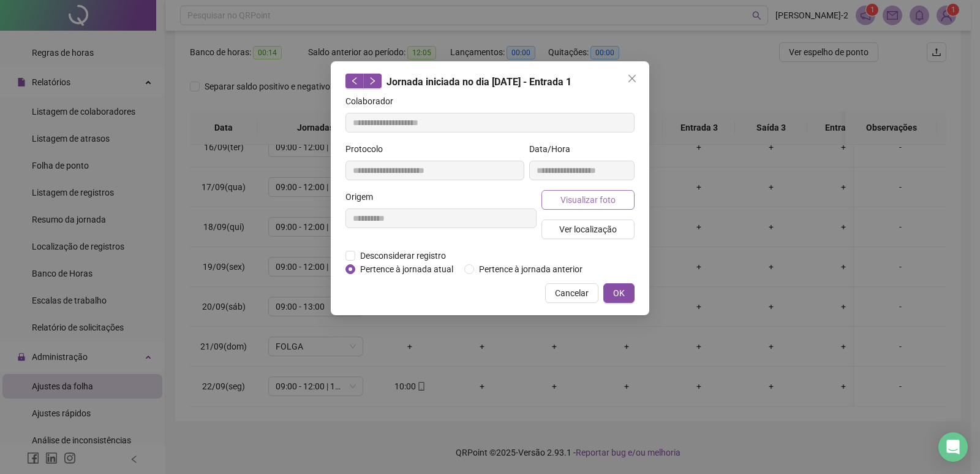
click at [619, 200] on button "Visualizar foto" at bounding box center [588, 200] width 93 height 20
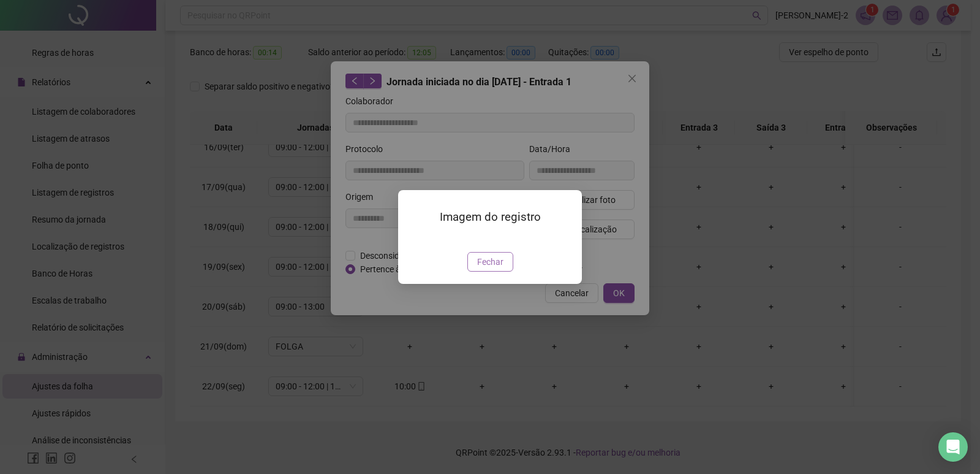
click at [499, 271] on button "Fechar" at bounding box center [490, 262] width 46 height 20
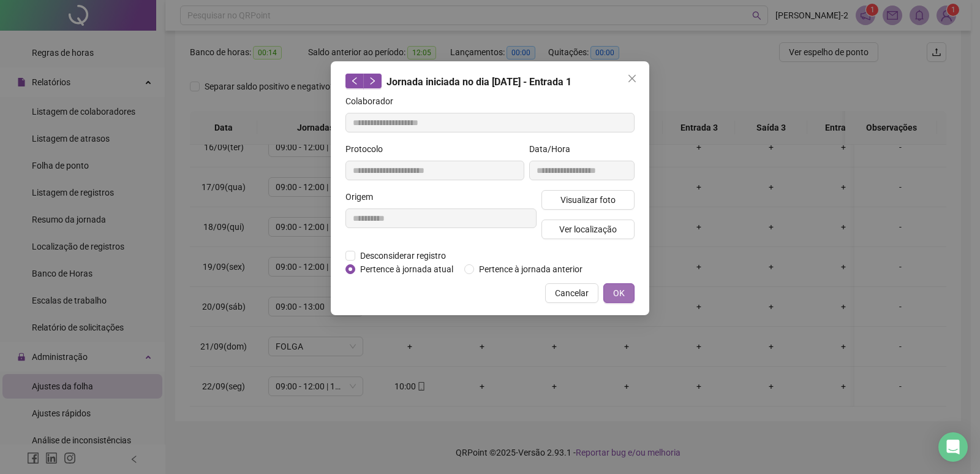
click at [621, 298] on span "OK" at bounding box center [619, 292] width 12 height 13
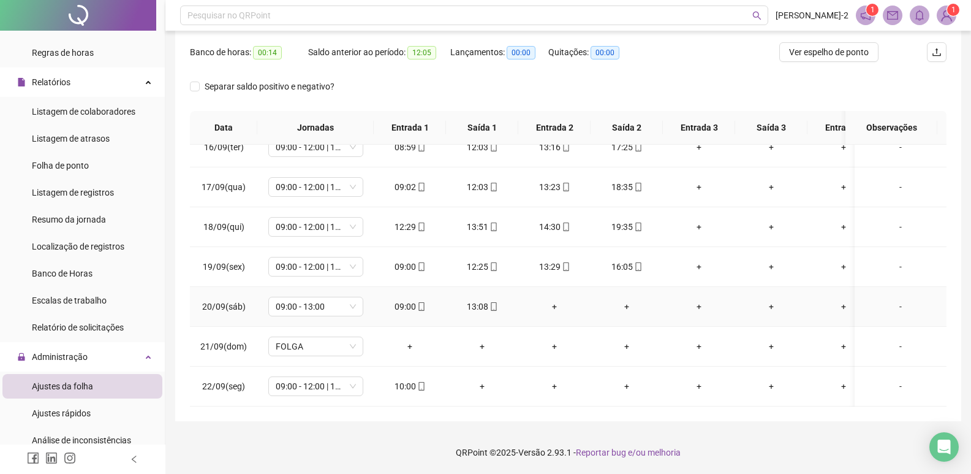
click at [491, 302] on icon "mobile" at bounding box center [494, 306] width 6 height 9
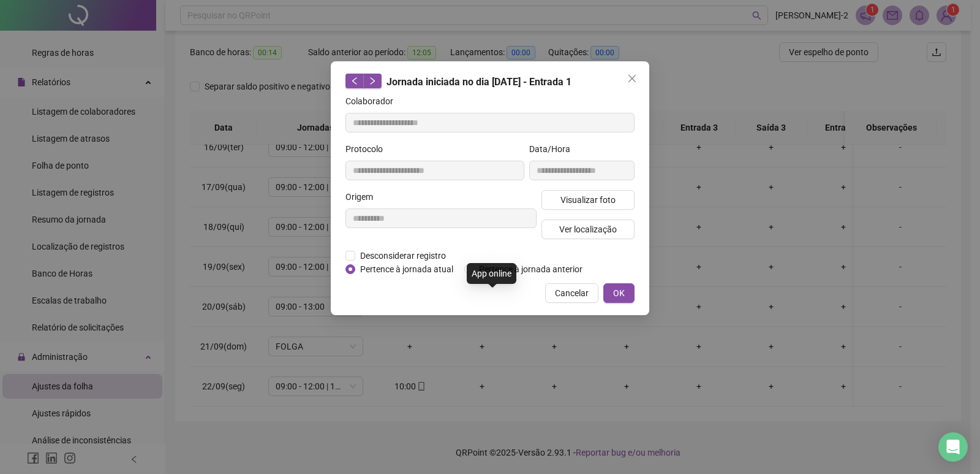
type input "**********"
click at [603, 200] on span "Visualizar foto" at bounding box center [588, 199] width 55 height 13
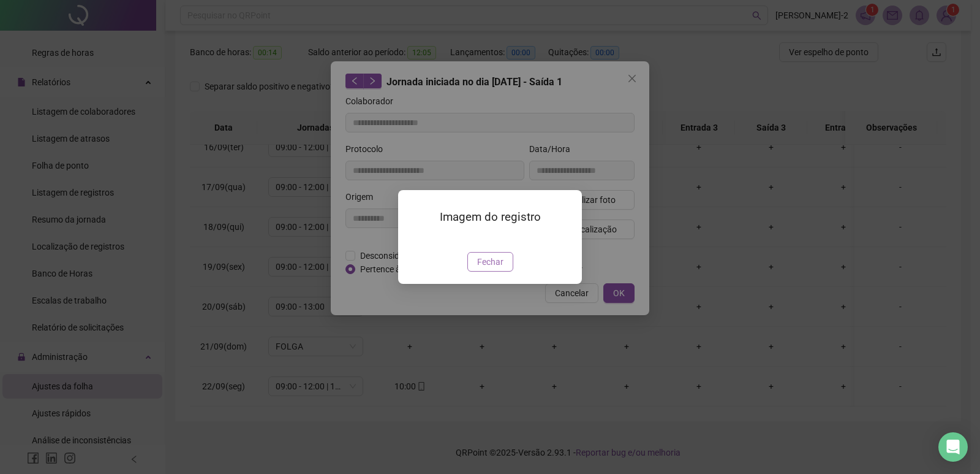
click at [496, 268] on span "Fechar" at bounding box center [490, 261] width 26 height 13
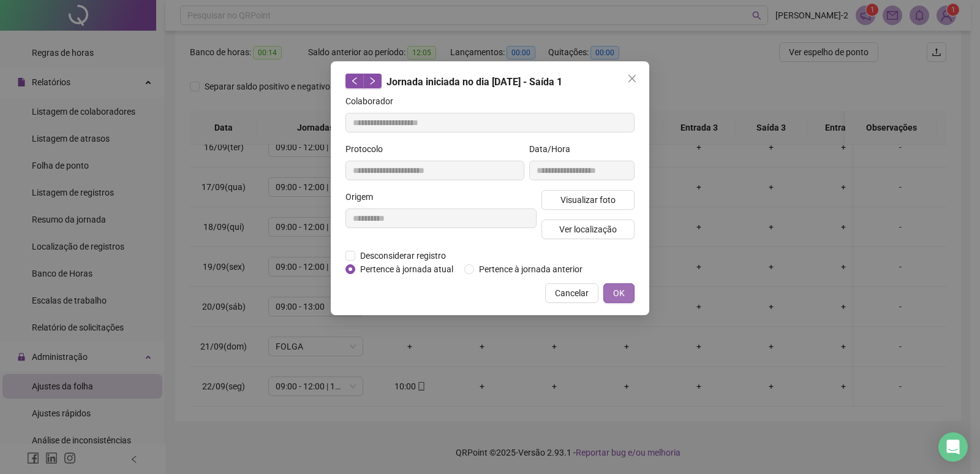
click at [621, 287] on span "OK" at bounding box center [619, 292] width 12 height 13
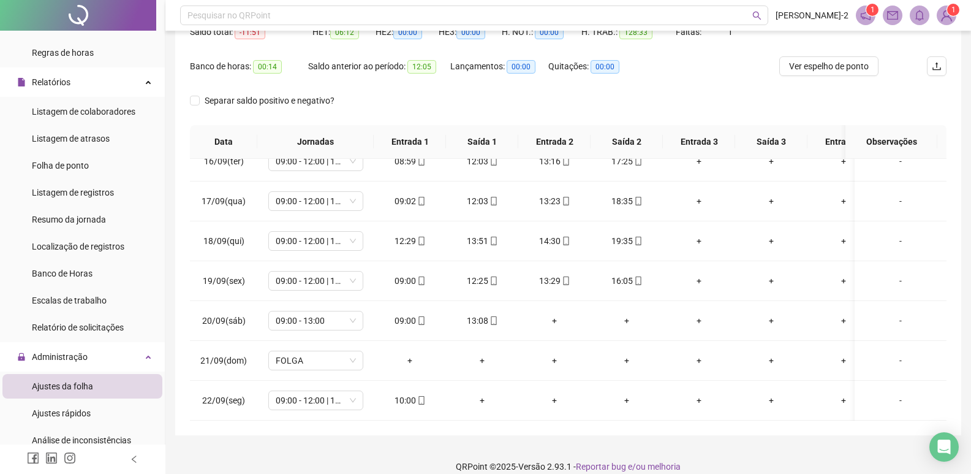
scroll to position [30, 0]
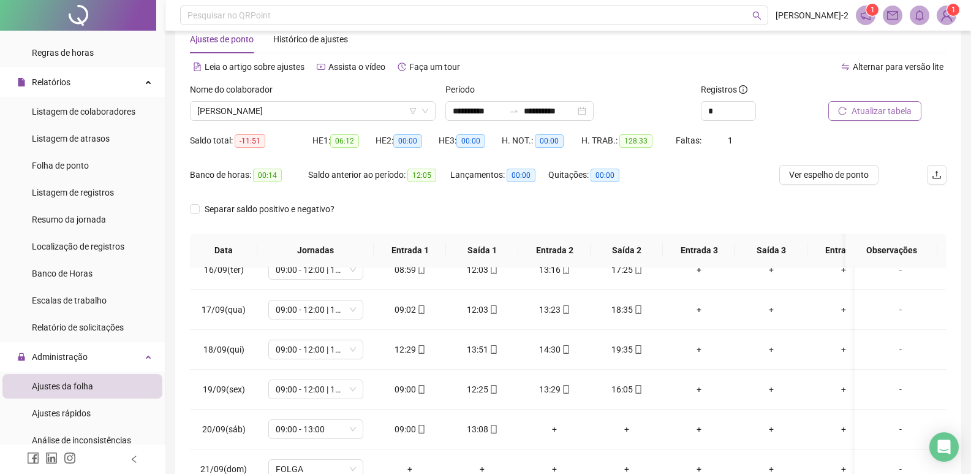
click at [866, 104] on button "Atualizar tabela" at bounding box center [874, 111] width 93 height 20
click at [831, 105] on button "Atualizar tabela" at bounding box center [874, 111] width 93 height 20
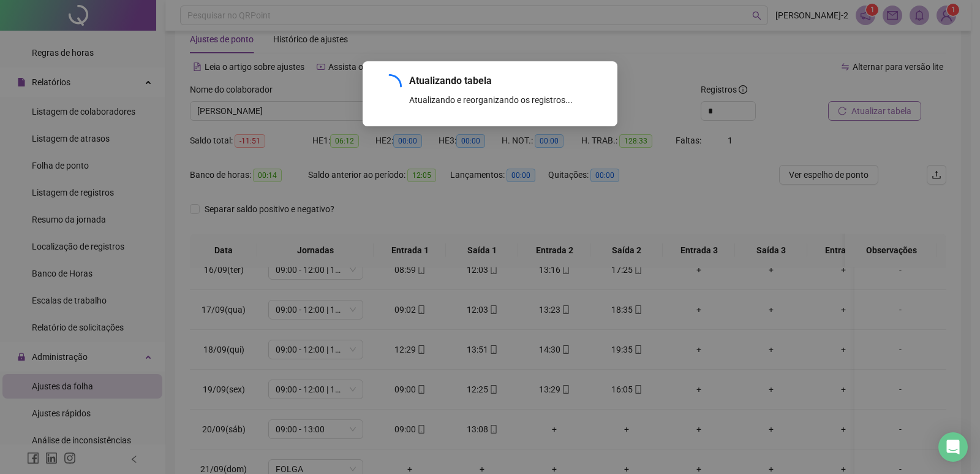
click at [831, 105] on div "Atualizando tabela Atualizando e reorganizando os registros... OK" at bounding box center [490, 237] width 980 height 474
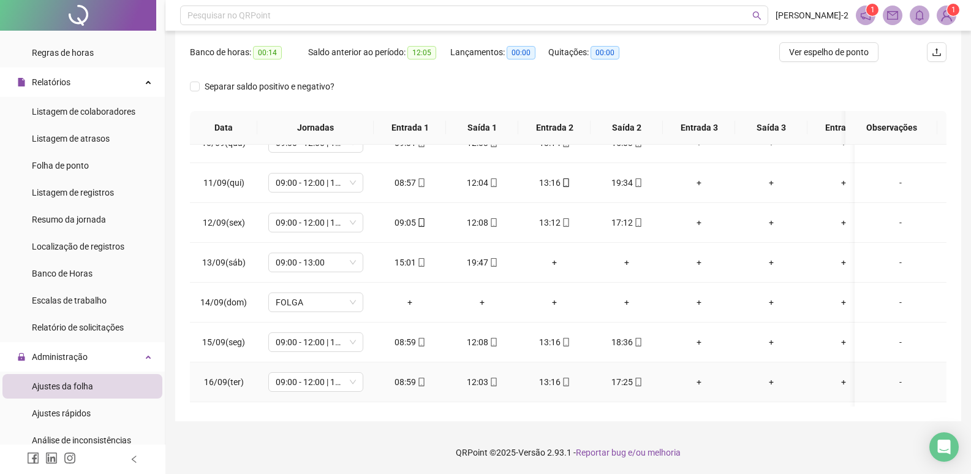
scroll to position [379, 0]
click at [858, 58] on span "Ver espelho de ponto" at bounding box center [829, 51] width 80 height 13
